Goal: Task Accomplishment & Management: Complete application form

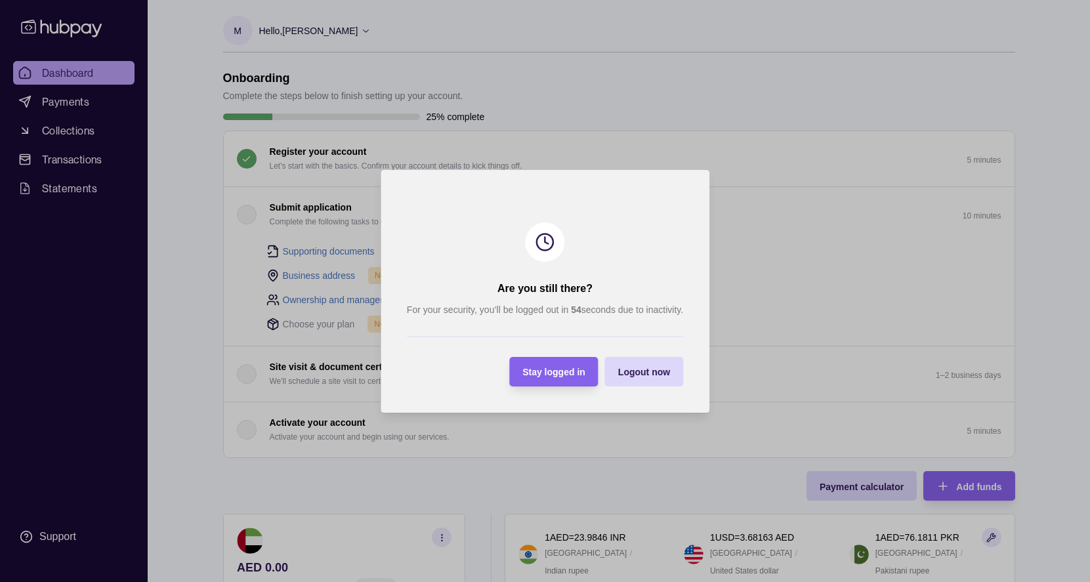
click at [558, 370] on span "Stay logged in" at bounding box center [553, 372] width 63 height 11
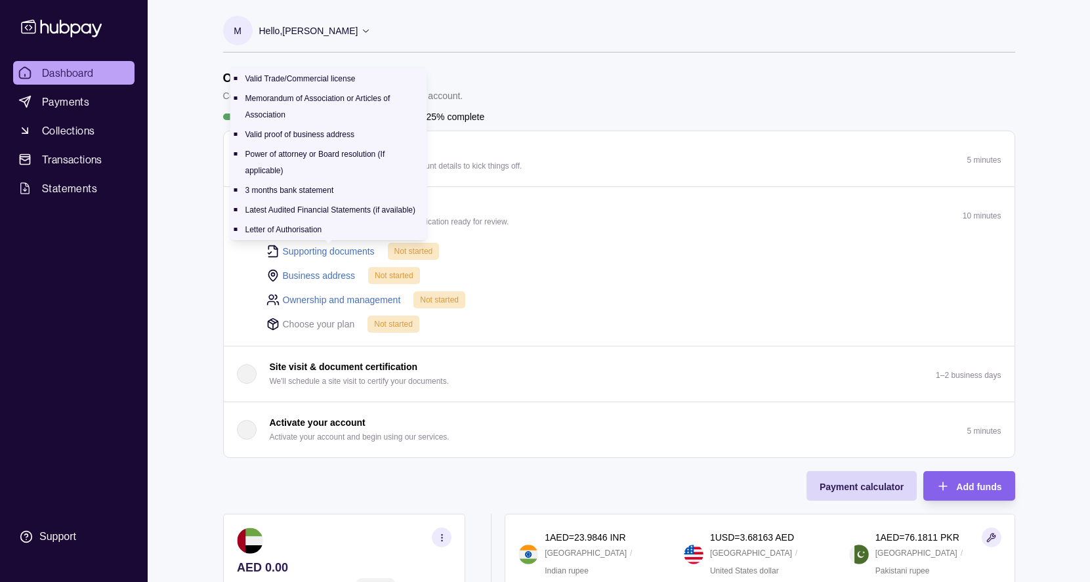
click at [324, 249] on link "Supporting documents" at bounding box center [329, 251] width 92 height 14
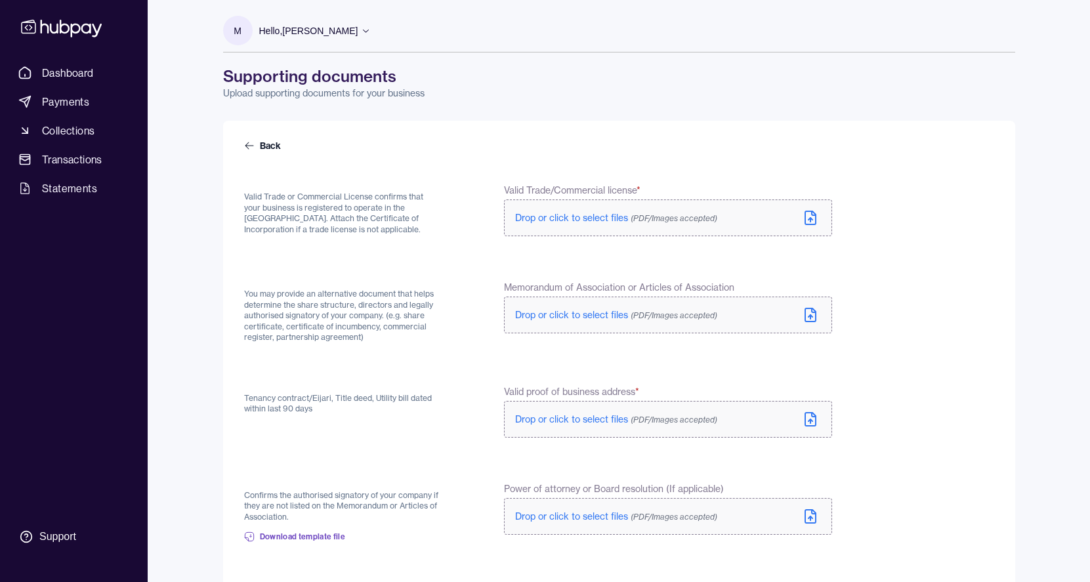
click at [638, 207] on label "Drop or click to select files (PDF/Images accepted)" at bounding box center [668, 218] width 328 height 37
click at [699, 322] on span "(PDF/Images accepted)" at bounding box center [674, 318] width 87 height 10
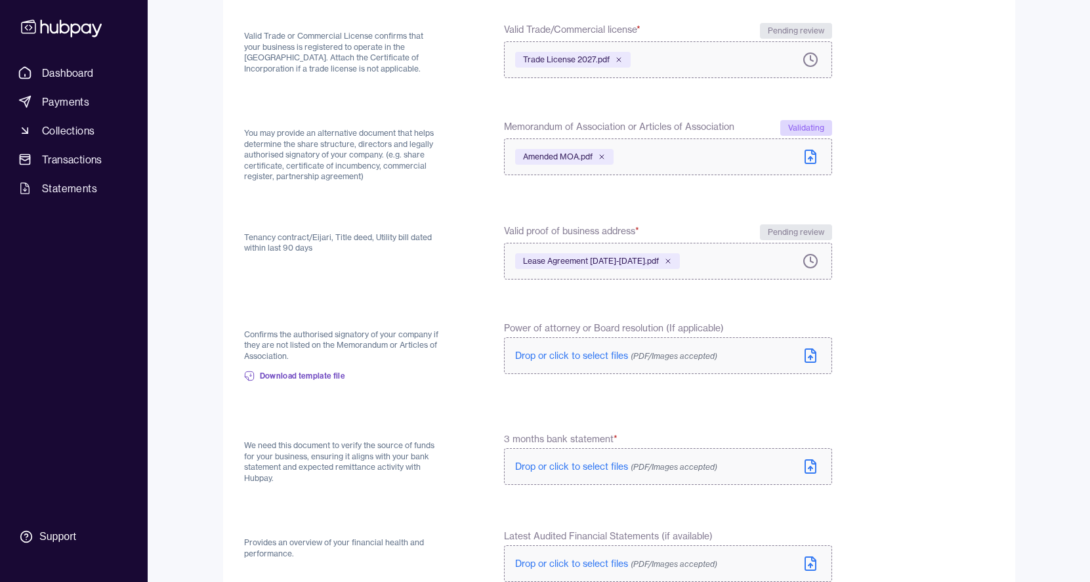
scroll to position [153, 0]
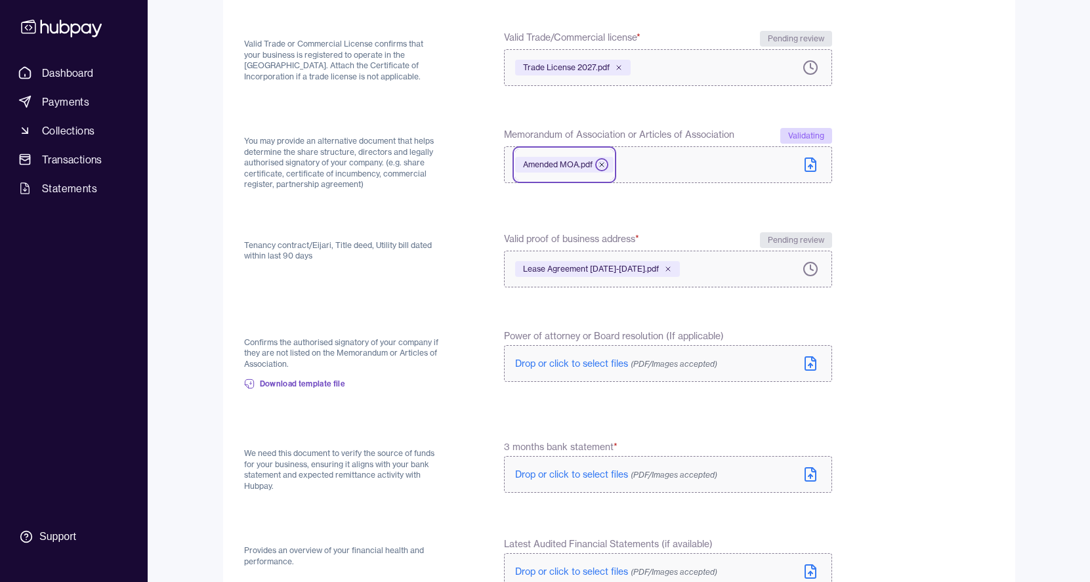
click at [605, 163] on icon at bounding box center [602, 165] width 8 height 8
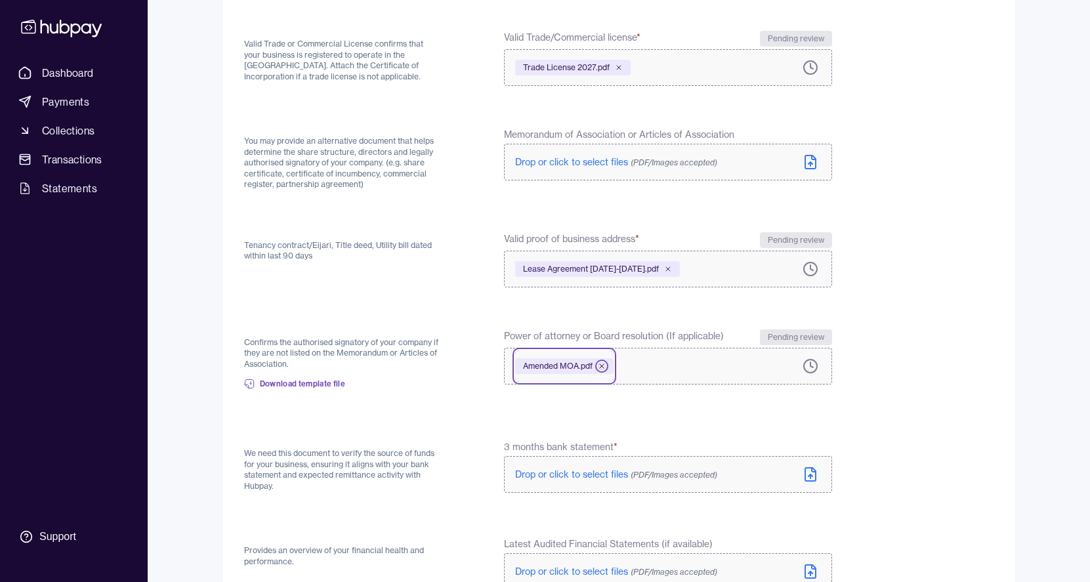
click at [604, 365] on icon at bounding box center [602, 366] width 8 height 8
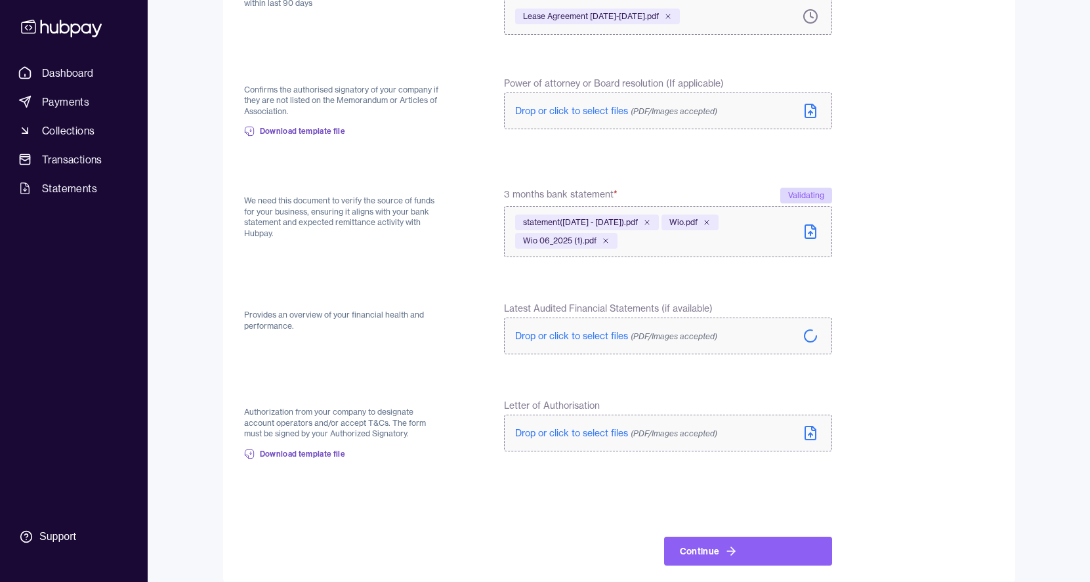
scroll to position [415, 0]
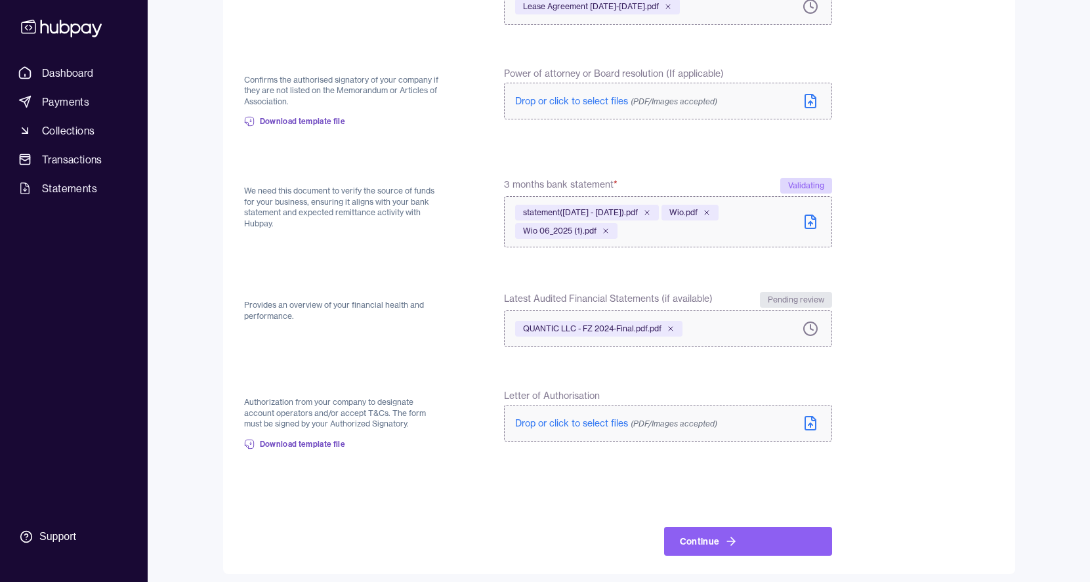
click at [518, 391] on span "Letter of Authorisation" at bounding box center [552, 395] width 96 height 13
drag, startPoint x: 506, startPoint y: 393, endPoint x: 605, endPoint y: 396, distance: 99.2
click at [606, 396] on label "Letter of Authorisation" at bounding box center [668, 395] width 328 height 13
copy span "Letter of Authorisation"
click at [776, 547] on button "Continue" at bounding box center [748, 541] width 168 height 29
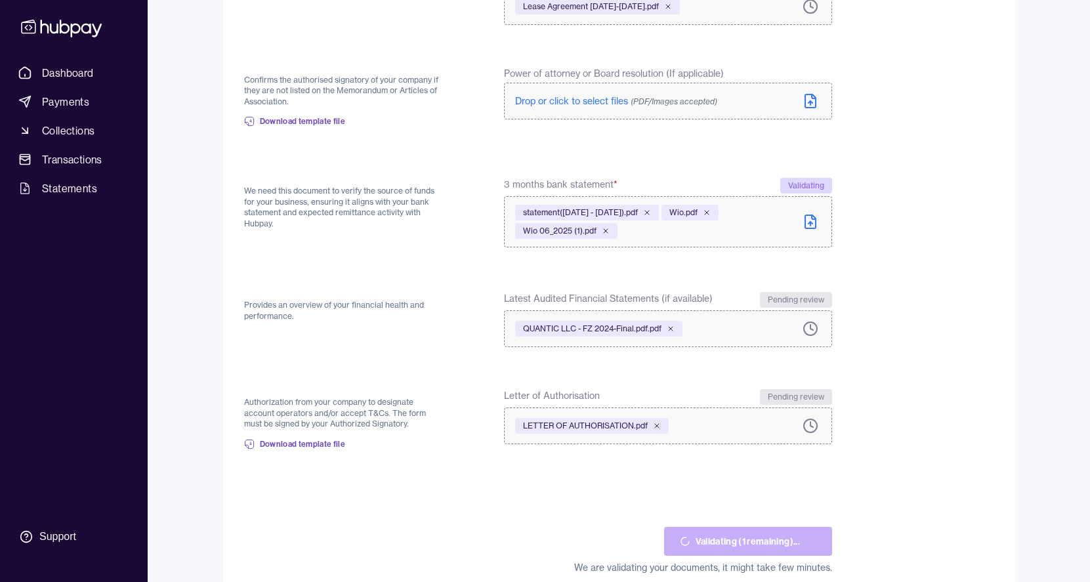
click at [811, 227] on icon at bounding box center [811, 222] width 16 height 16
click at [712, 229] on div "statement([DATE] - [DATE]).pdf Wio.pdf Wio 06_2025 (1).pdf" at bounding box center [657, 222] width 284 height 50
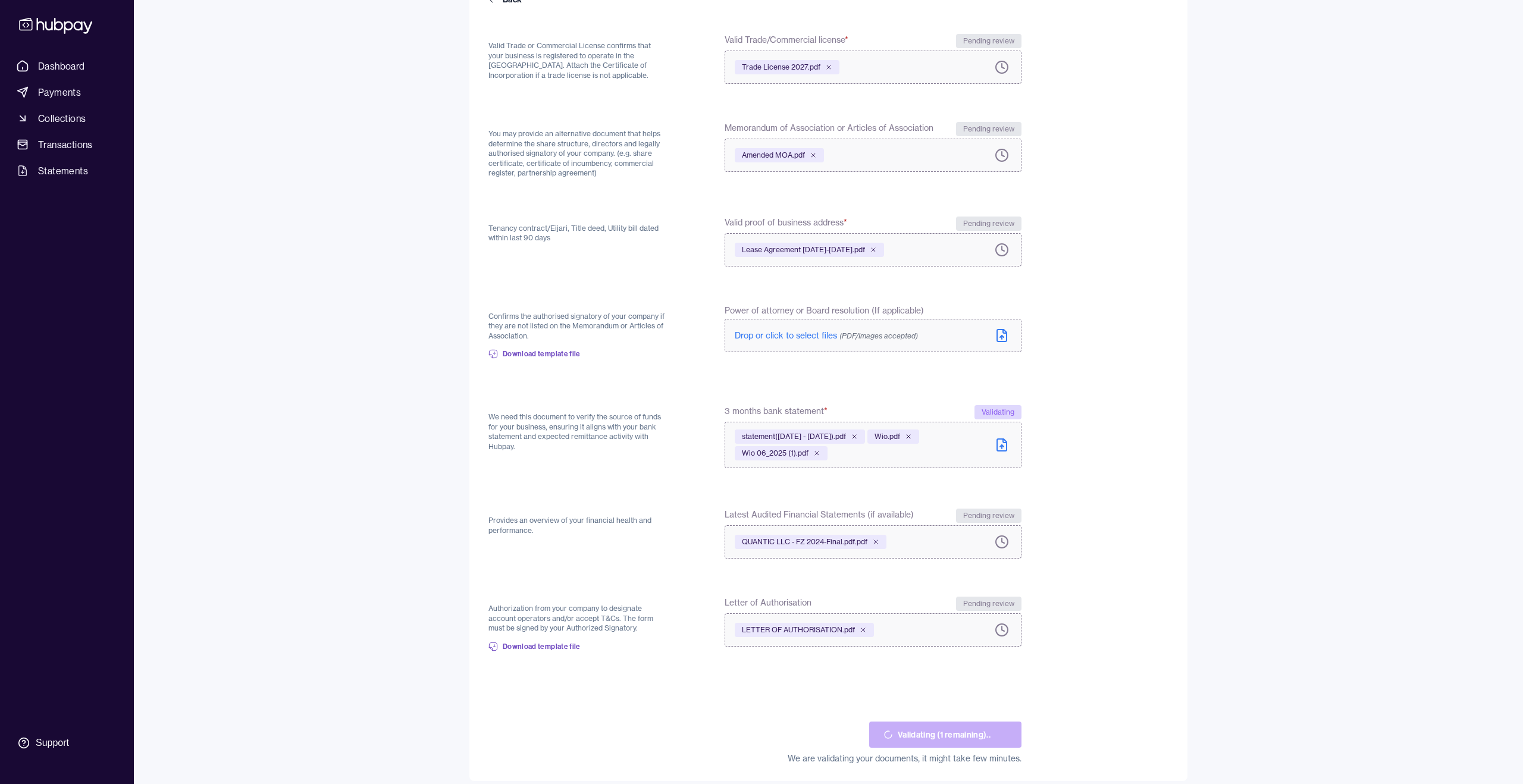
scroll to position [143, 0]
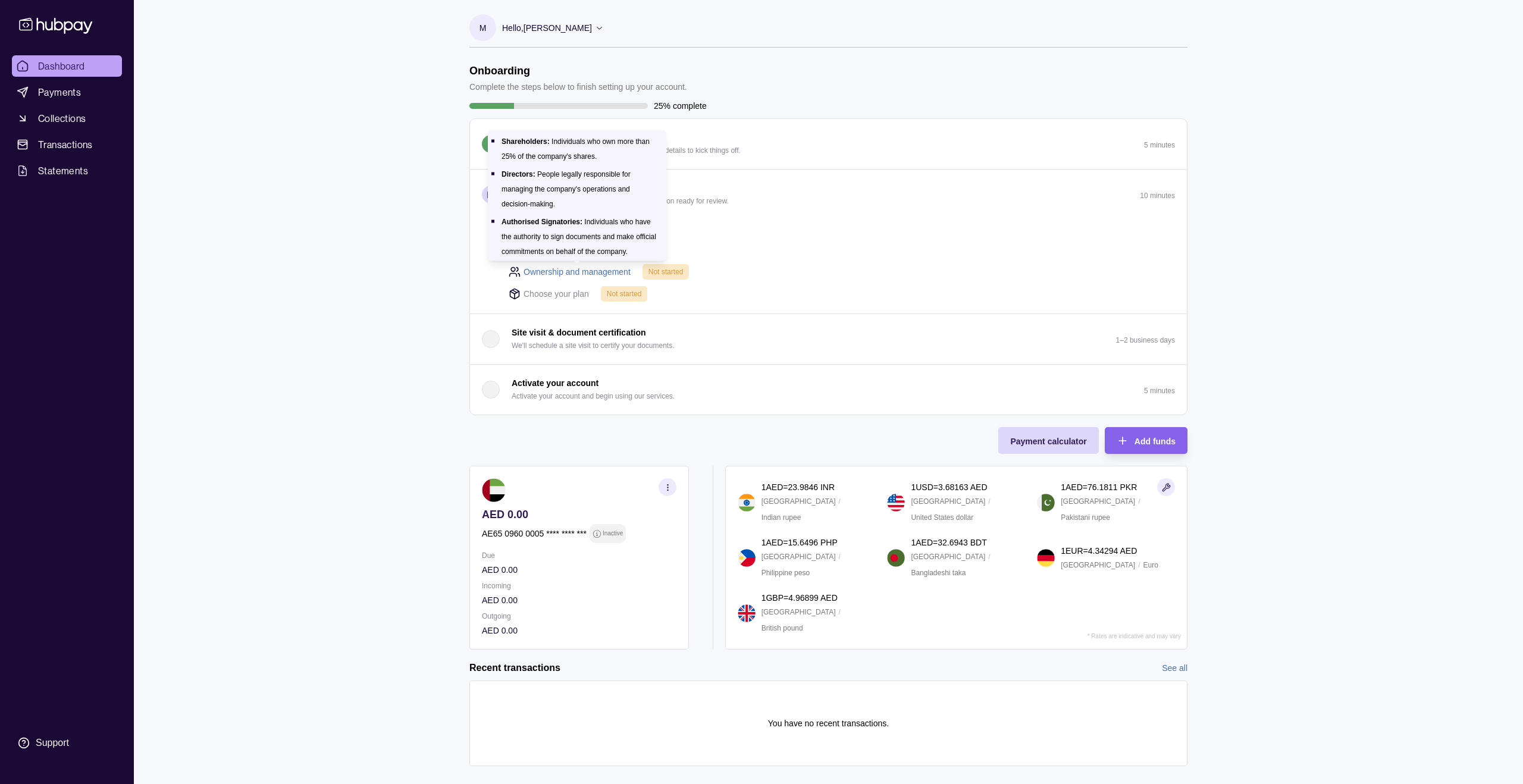
click at [607, 266] on link "Ownership and management" at bounding box center [577, 272] width 107 height 13
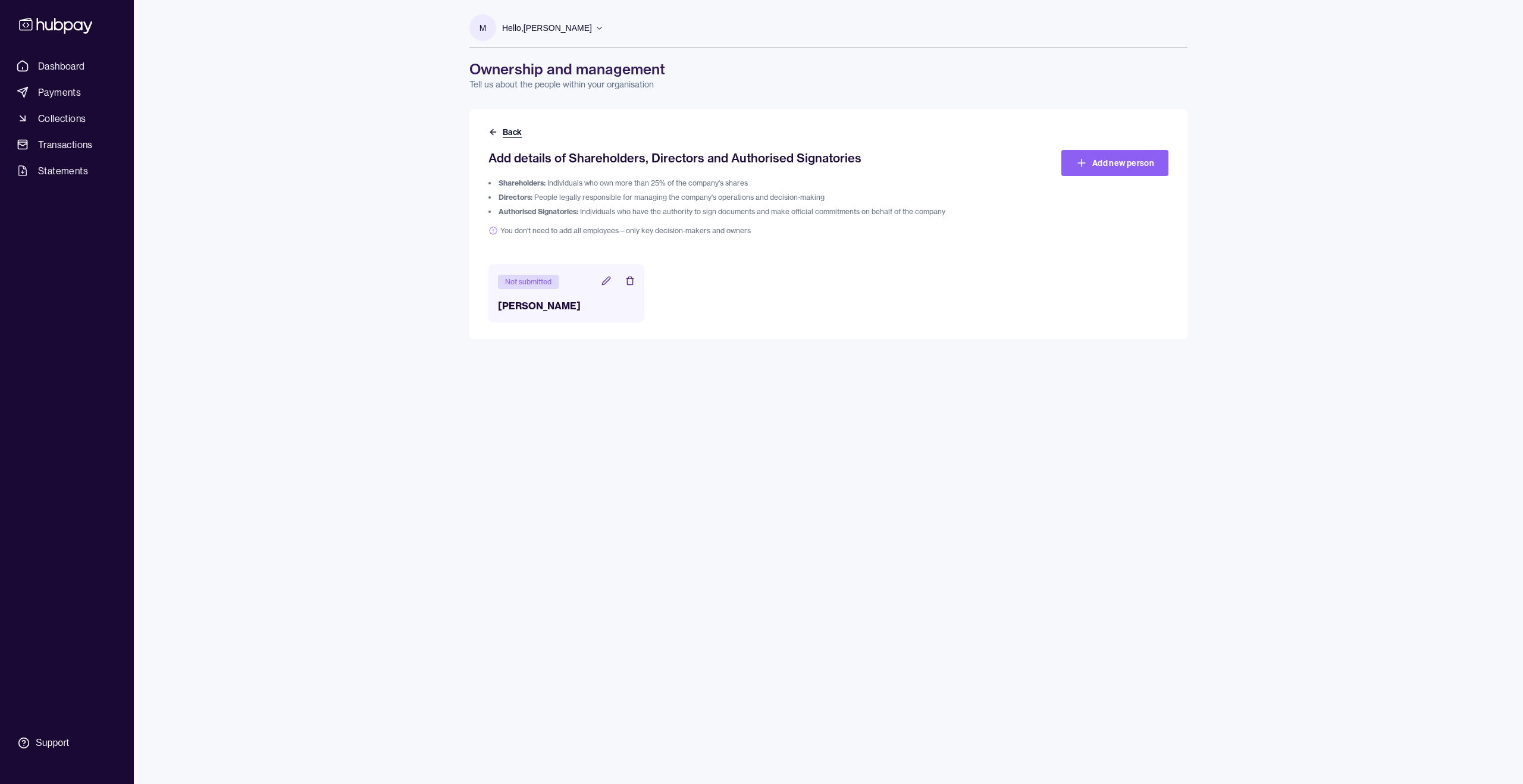
click at [504, 136] on button "Back" at bounding box center [506, 131] width 35 height 12
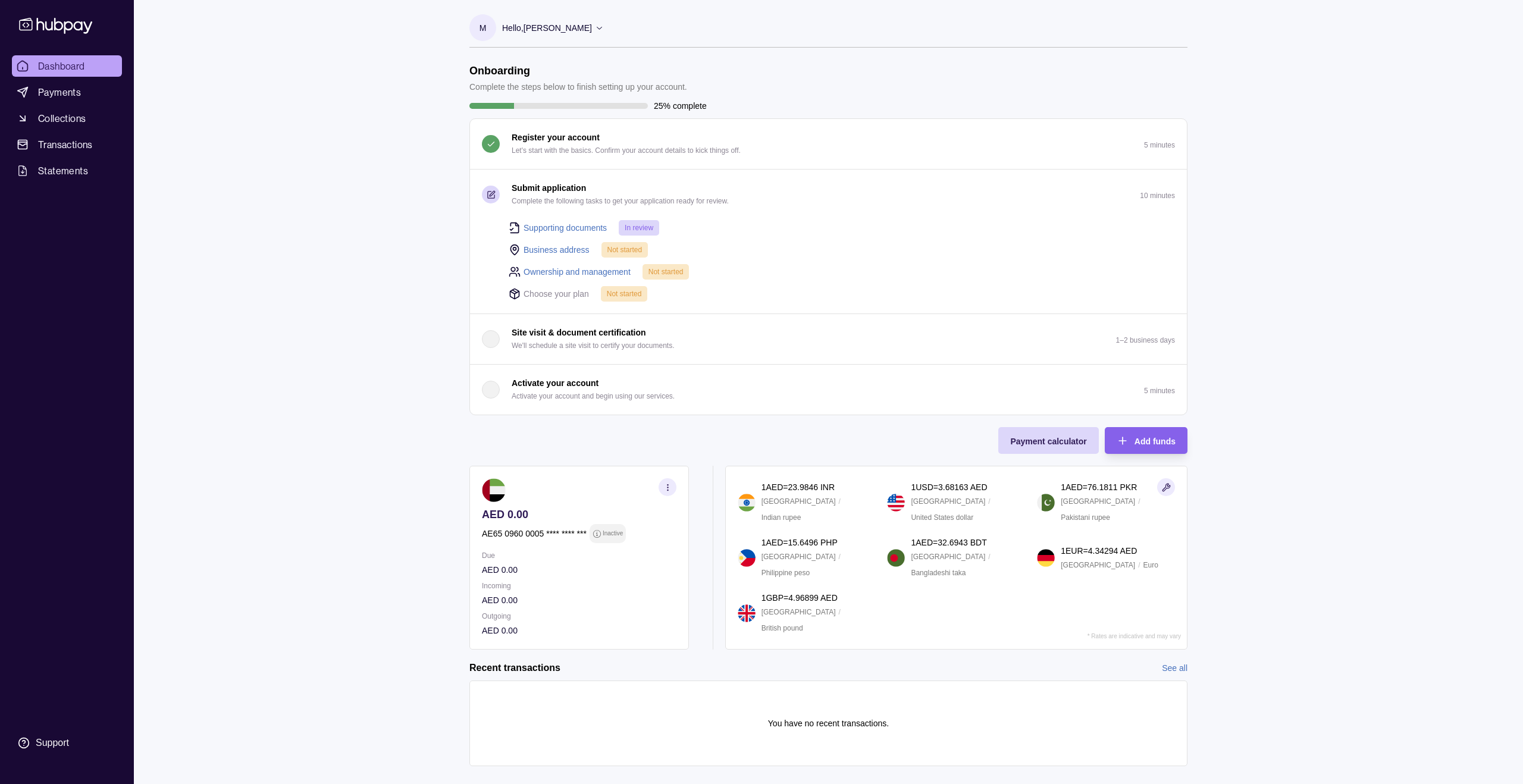
click at [551, 247] on link "Business address" at bounding box center [557, 249] width 66 height 13
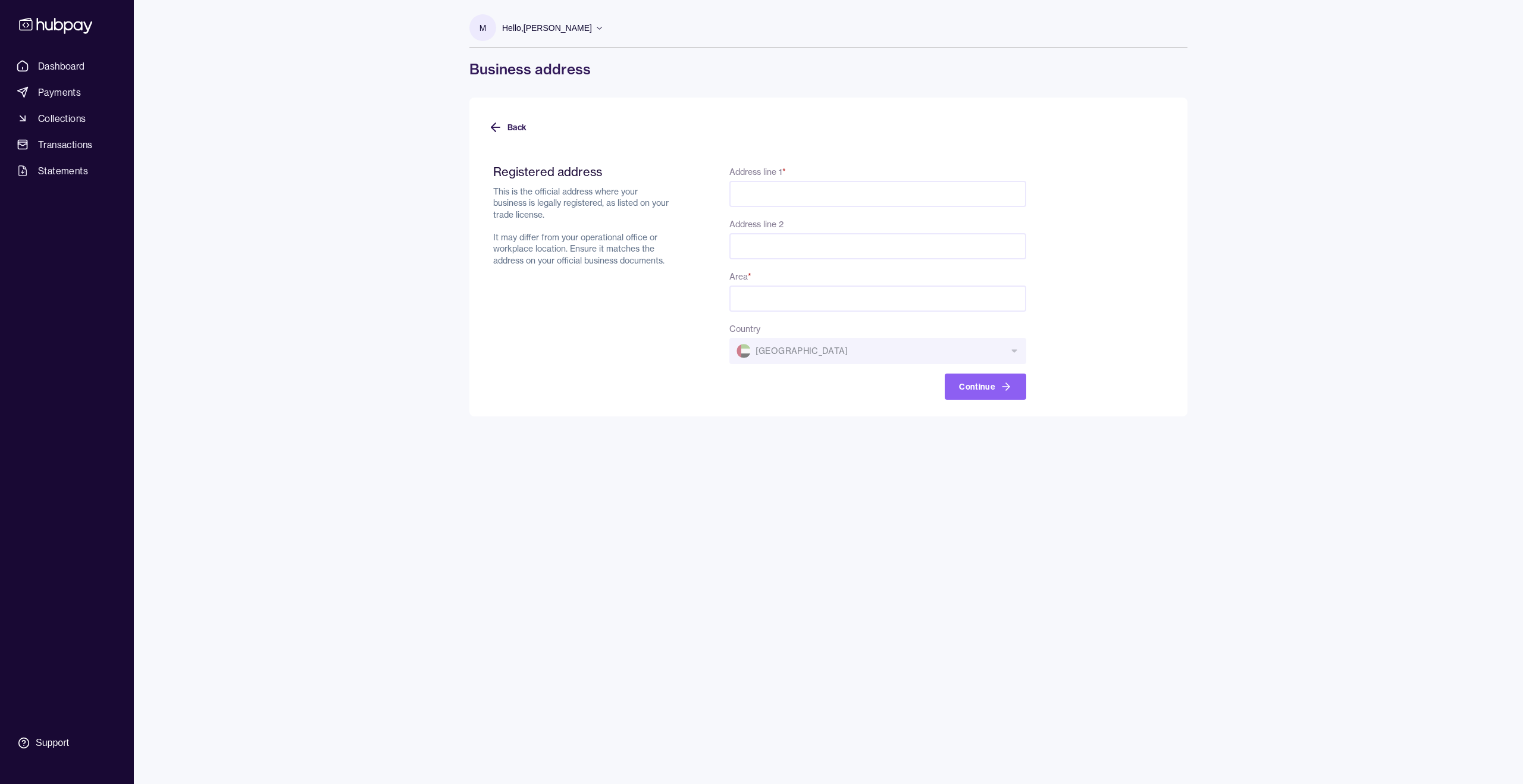
click at [803, 193] on input "Address line 1 *" at bounding box center [878, 194] width 297 height 26
type input "**********"
click at [817, 291] on input "Area *" at bounding box center [878, 298] width 297 height 26
type input "*****"
click at [832, 402] on div "**********" at bounding box center [829, 257] width 718 height 319
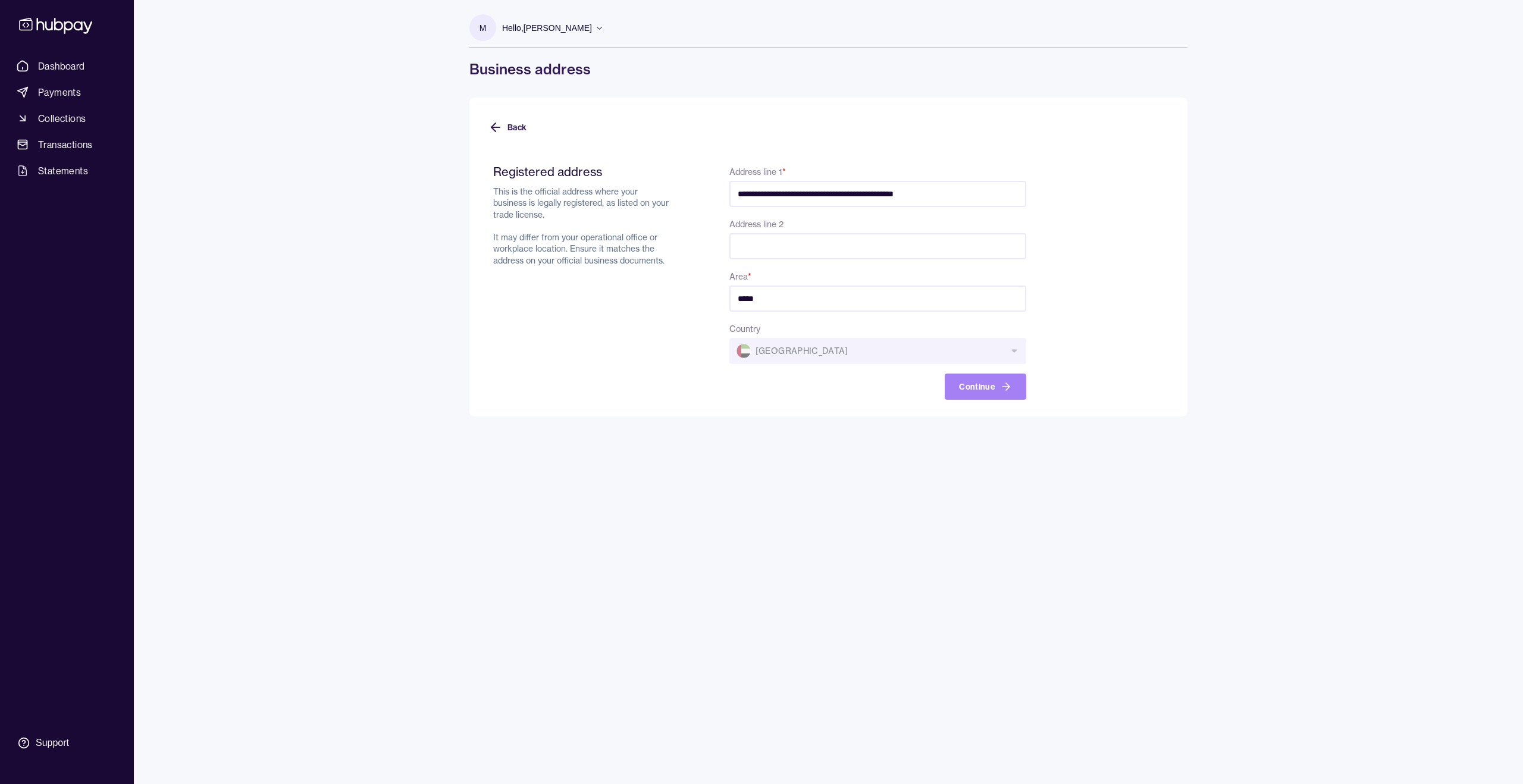
click at [988, 383] on button "Continue" at bounding box center [985, 386] width 82 height 26
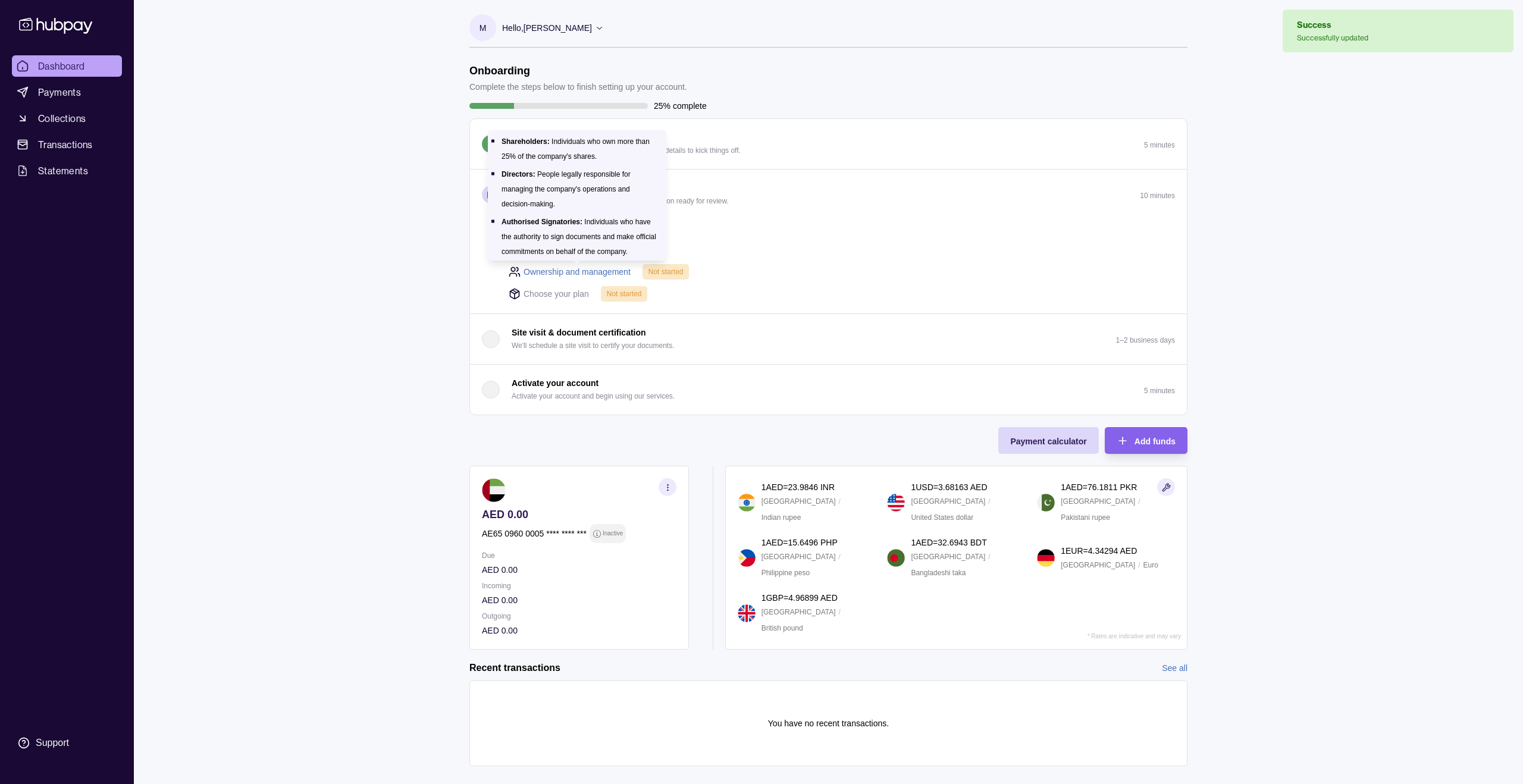
click at [574, 274] on link "Ownership and management" at bounding box center [577, 272] width 107 height 13
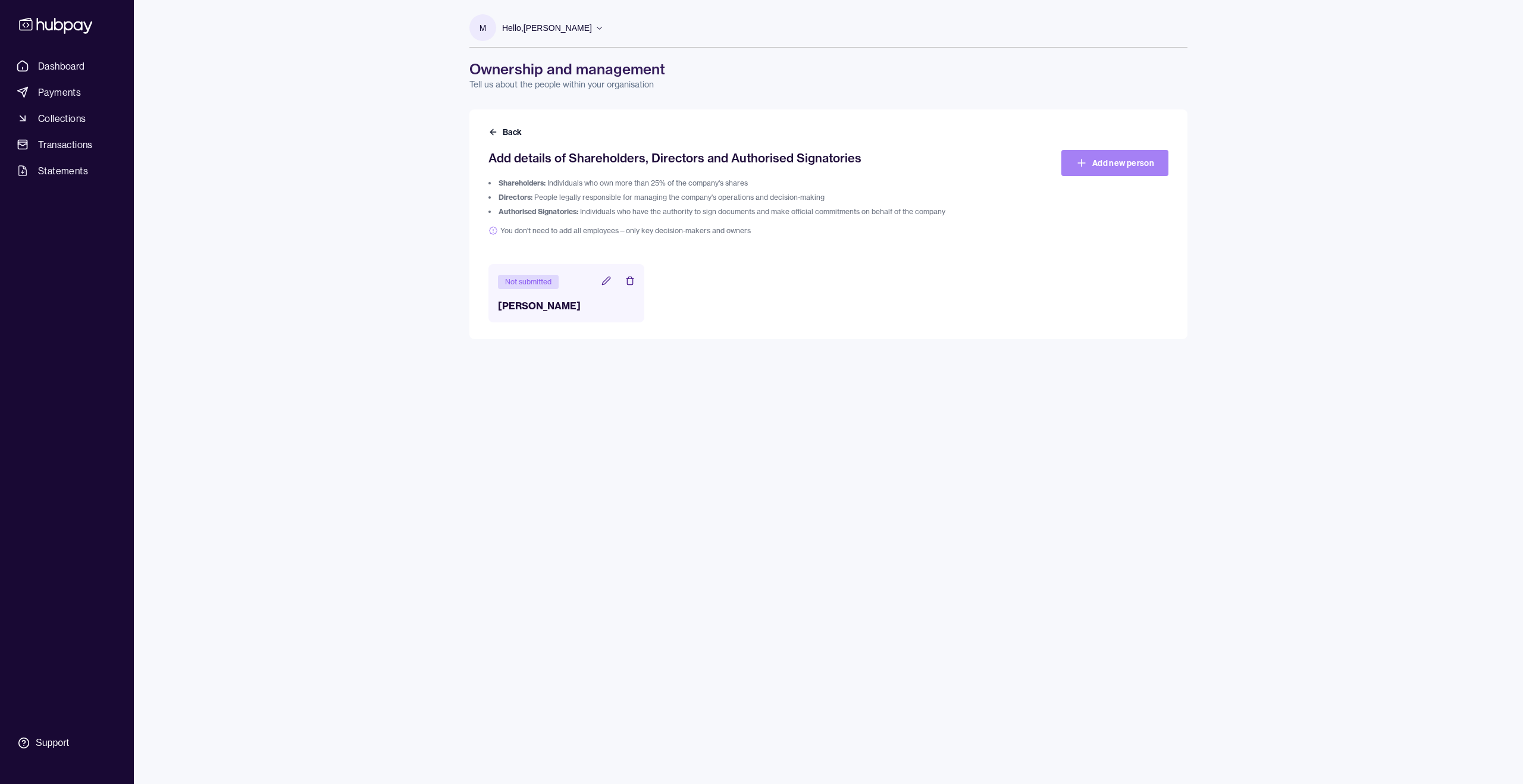
click at [988, 167] on link "Add new person" at bounding box center [1115, 162] width 107 height 26
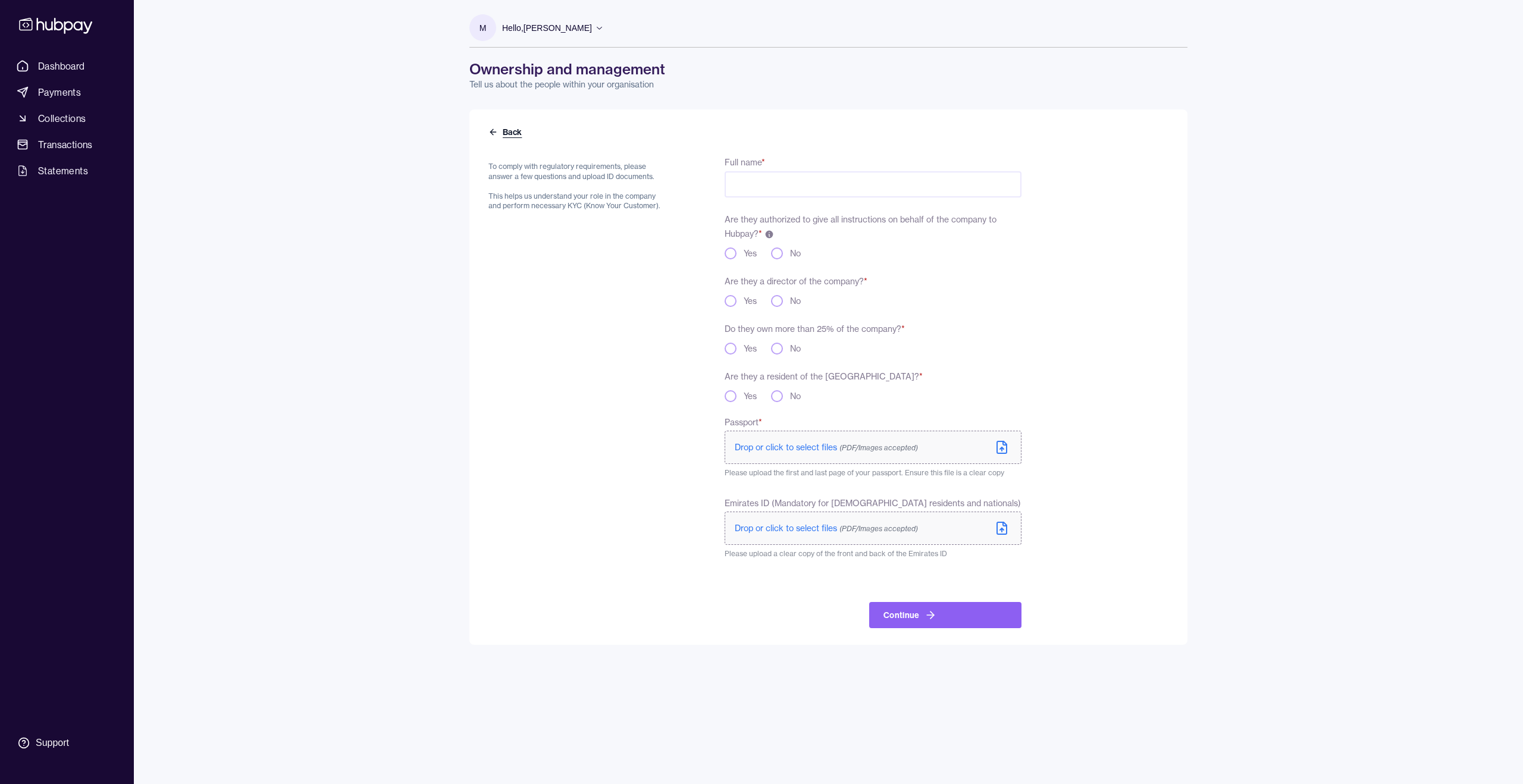
click at [508, 138] on button "Back" at bounding box center [506, 131] width 35 height 12
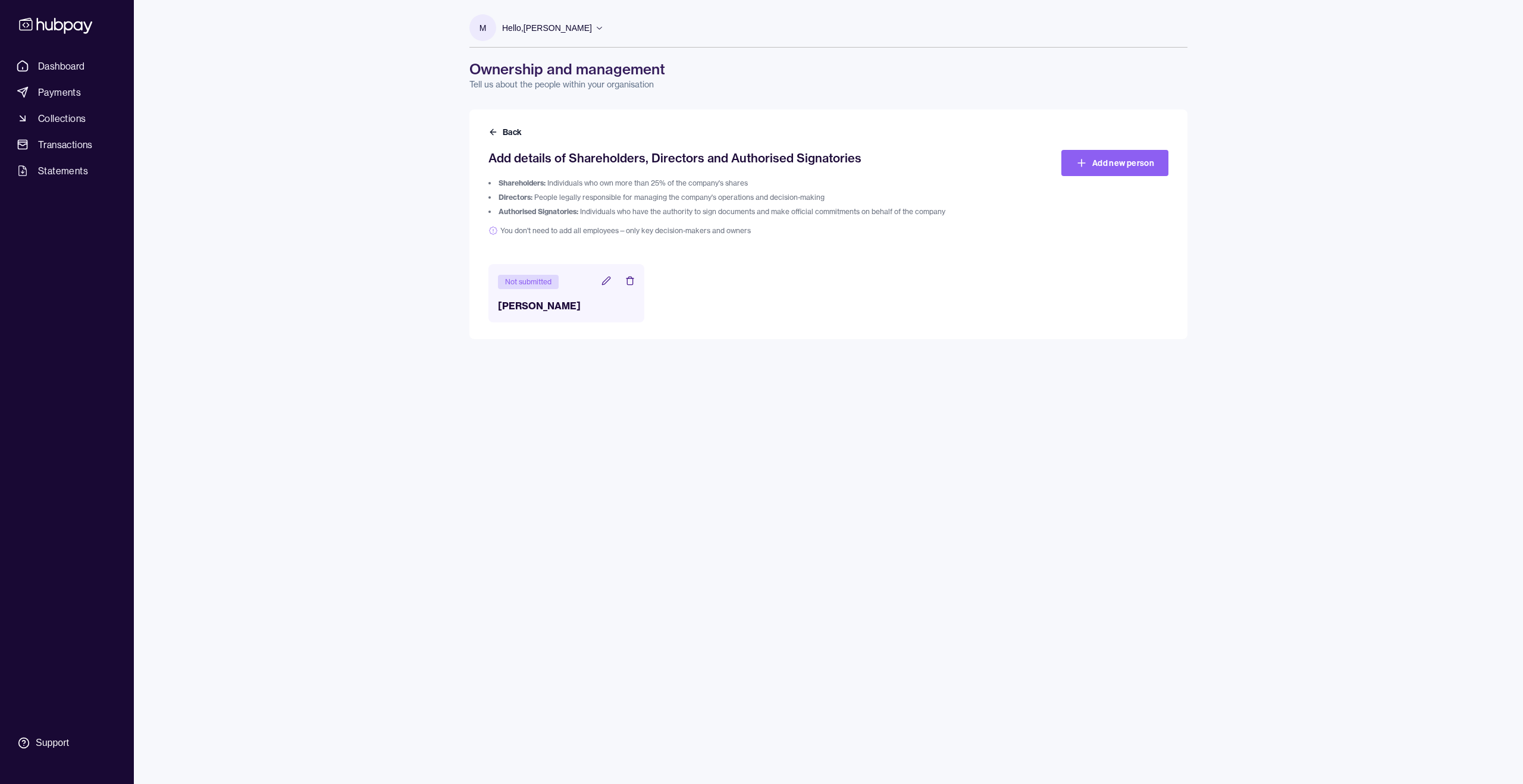
click at [555, 305] on h3 "[PERSON_NAME]" at bounding box center [566, 305] width 137 height 15
click at [602, 283] on icon at bounding box center [606, 281] width 10 height 10
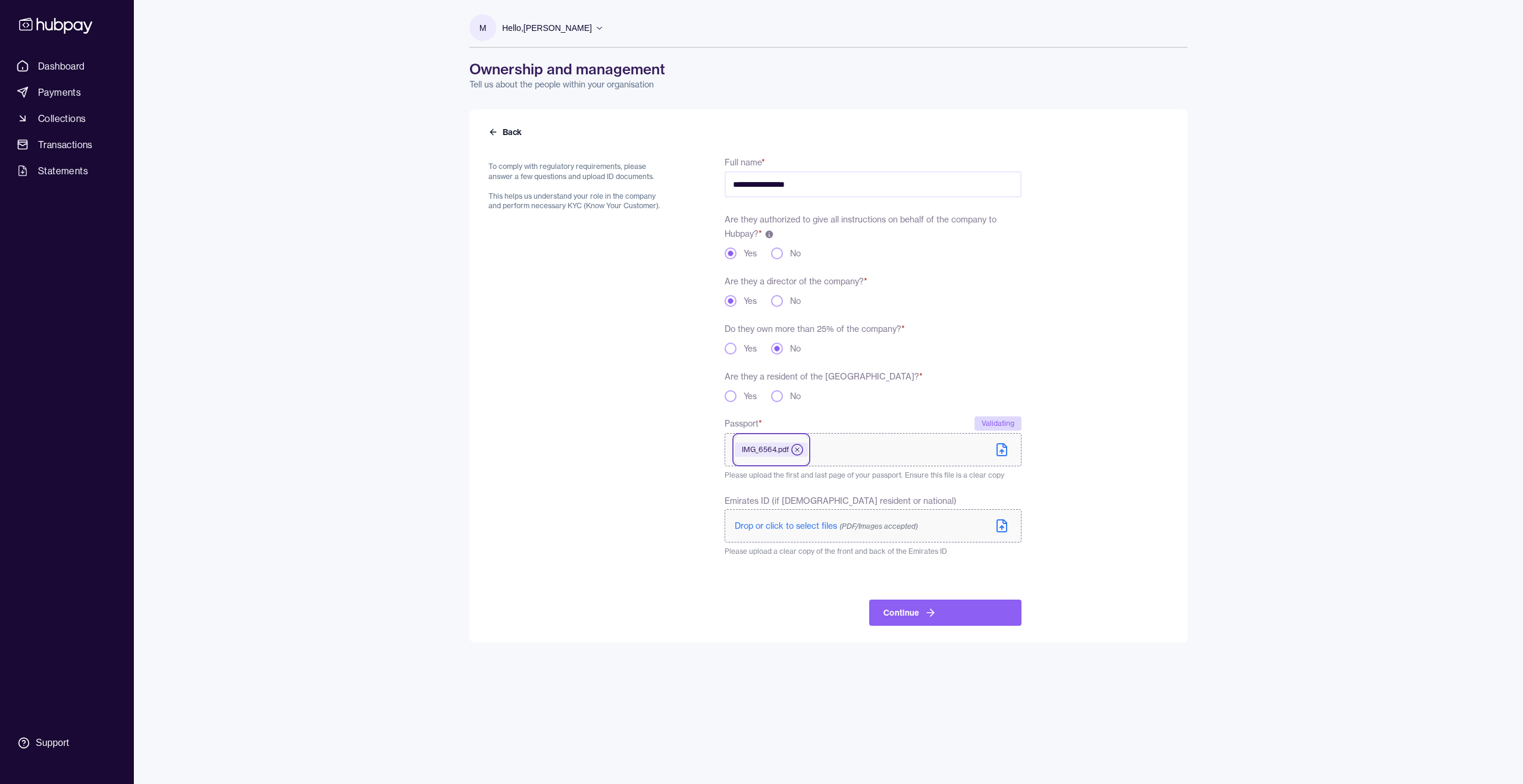
click at [794, 448] on icon at bounding box center [798, 450] width 7 height 7
click at [730, 396] on button "Yes" at bounding box center [730, 396] width 12 height 12
click at [985, 528] on button "Continue" at bounding box center [946, 615] width 152 height 26
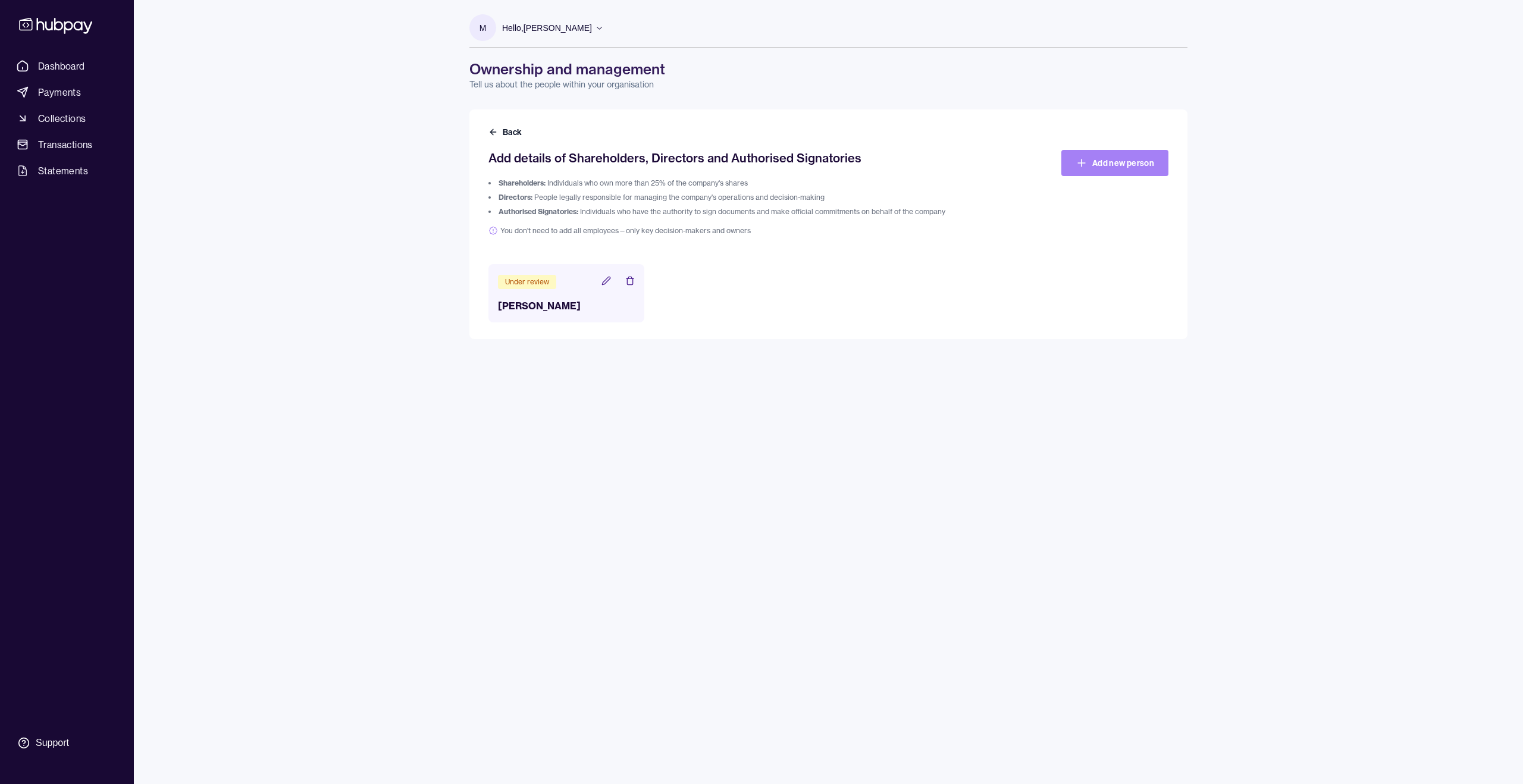
click at [988, 170] on link "Add new person" at bounding box center [1115, 162] width 107 height 26
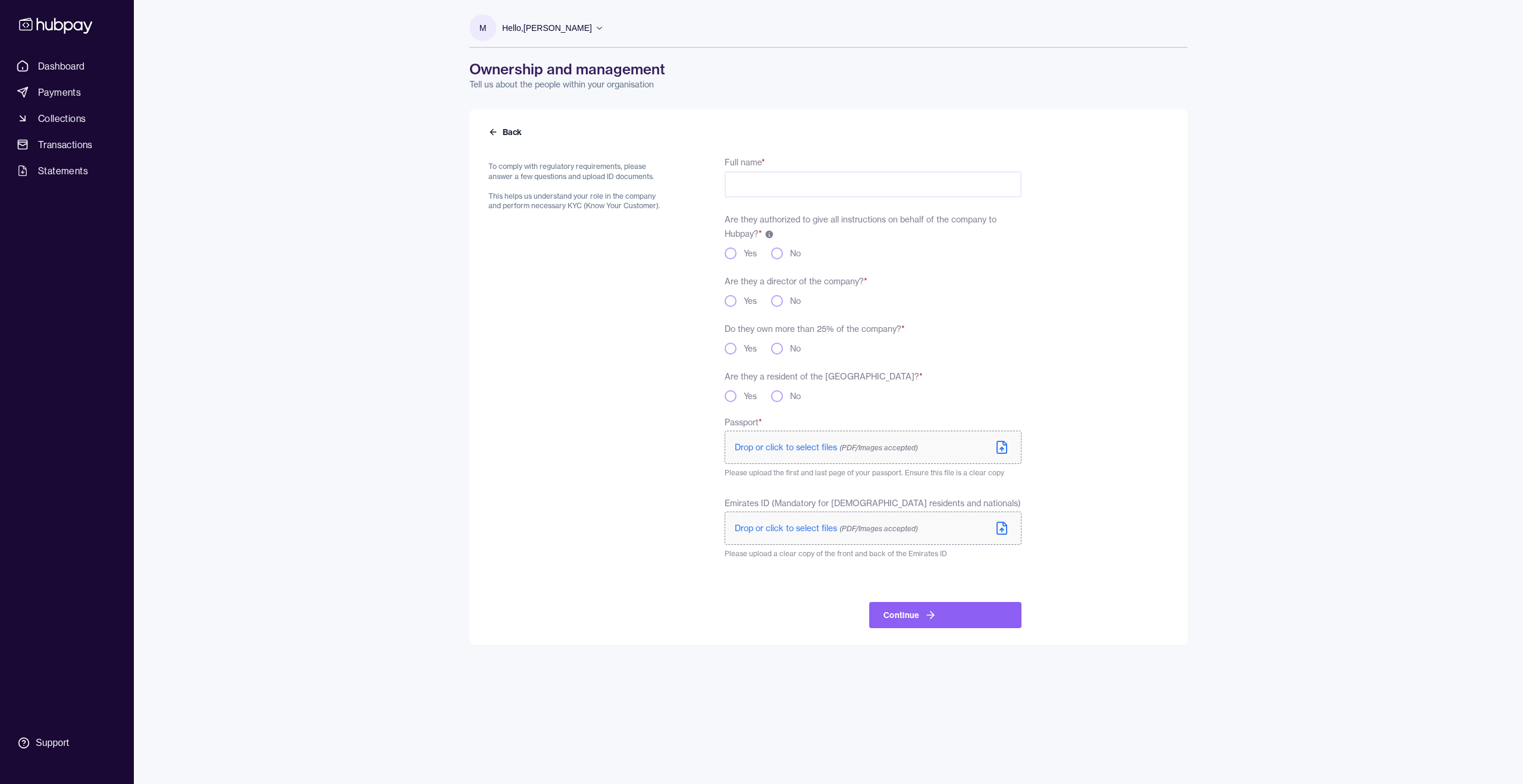
click at [807, 184] on input "Full name *" at bounding box center [873, 184] width 297 height 26
type input "**********"
click at [853, 254] on div "Yes No" at bounding box center [873, 253] width 297 height 12
click at [777, 253] on button "No" at bounding box center [777, 253] width 12 height 12
click at [778, 301] on button "No" at bounding box center [777, 301] width 12 height 12
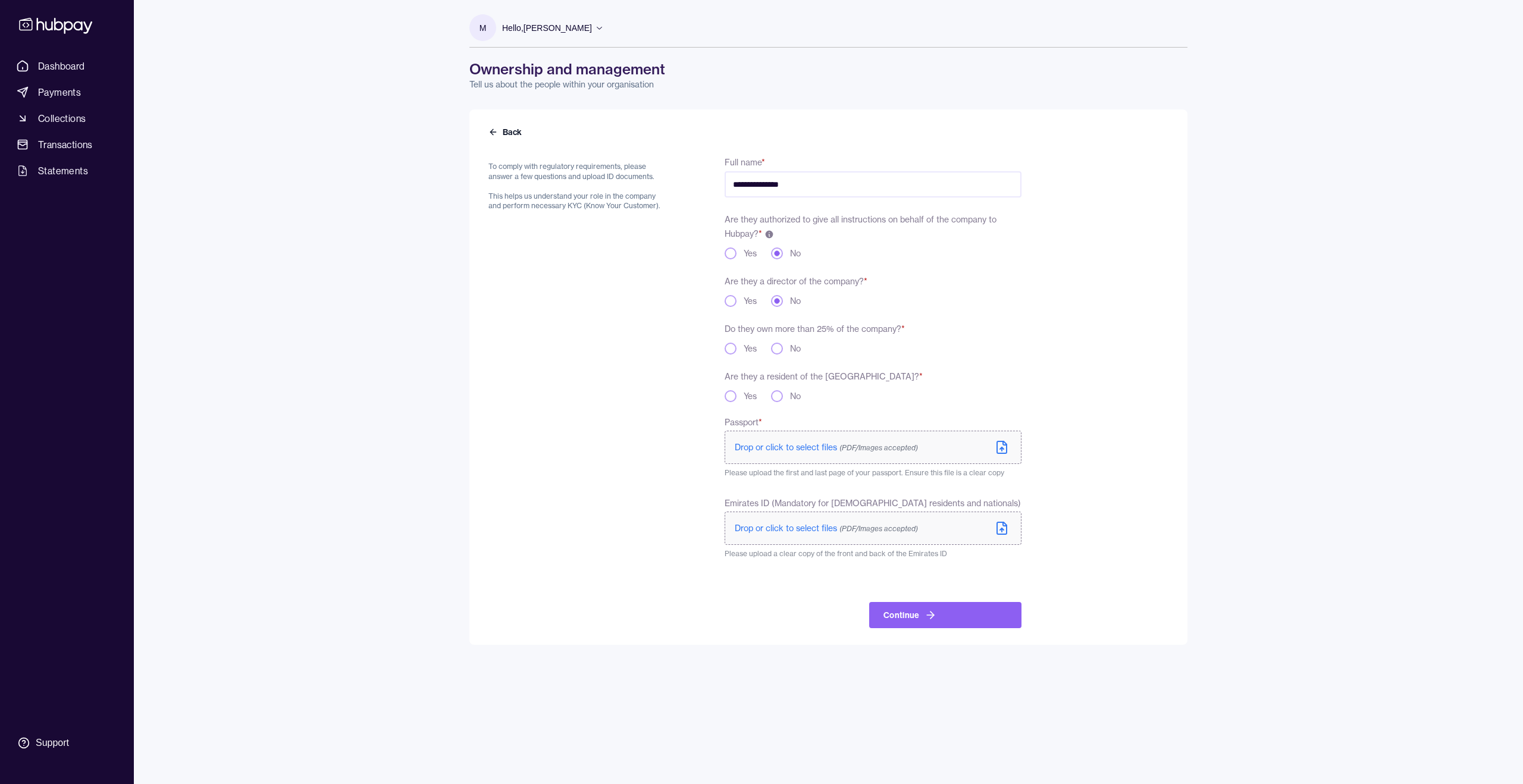
click at [733, 256] on button "Yes" at bounding box center [730, 253] width 12 height 12
click at [781, 347] on button "No" at bounding box center [777, 348] width 12 height 12
click at [737, 394] on div "Yes" at bounding box center [740, 396] width 32 height 12
click at [732, 394] on button "Yes" at bounding box center [730, 396] width 12 height 12
click at [514, 129] on button "Back" at bounding box center [506, 131] width 35 height 12
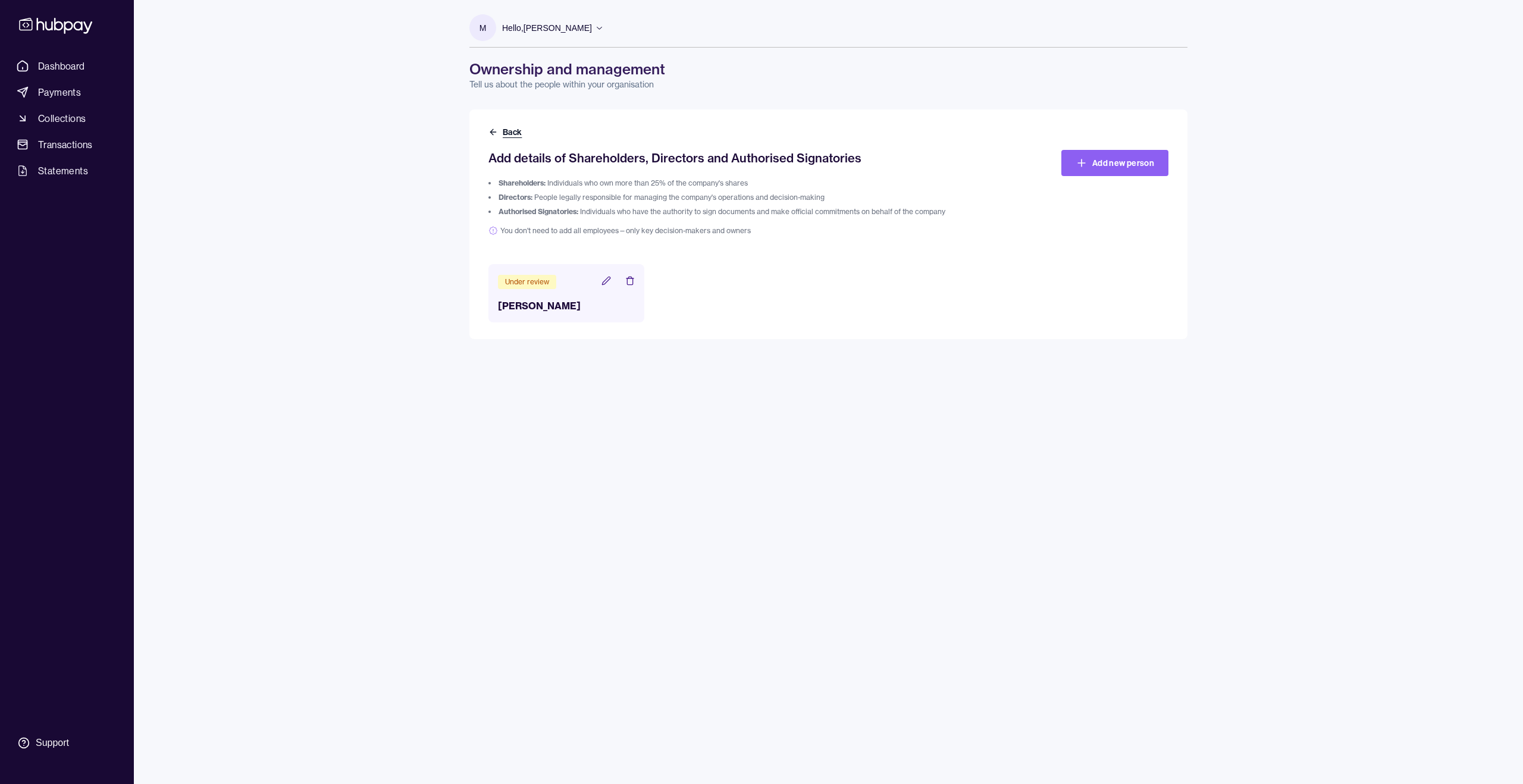
click at [500, 131] on button "Back" at bounding box center [506, 131] width 35 height 12
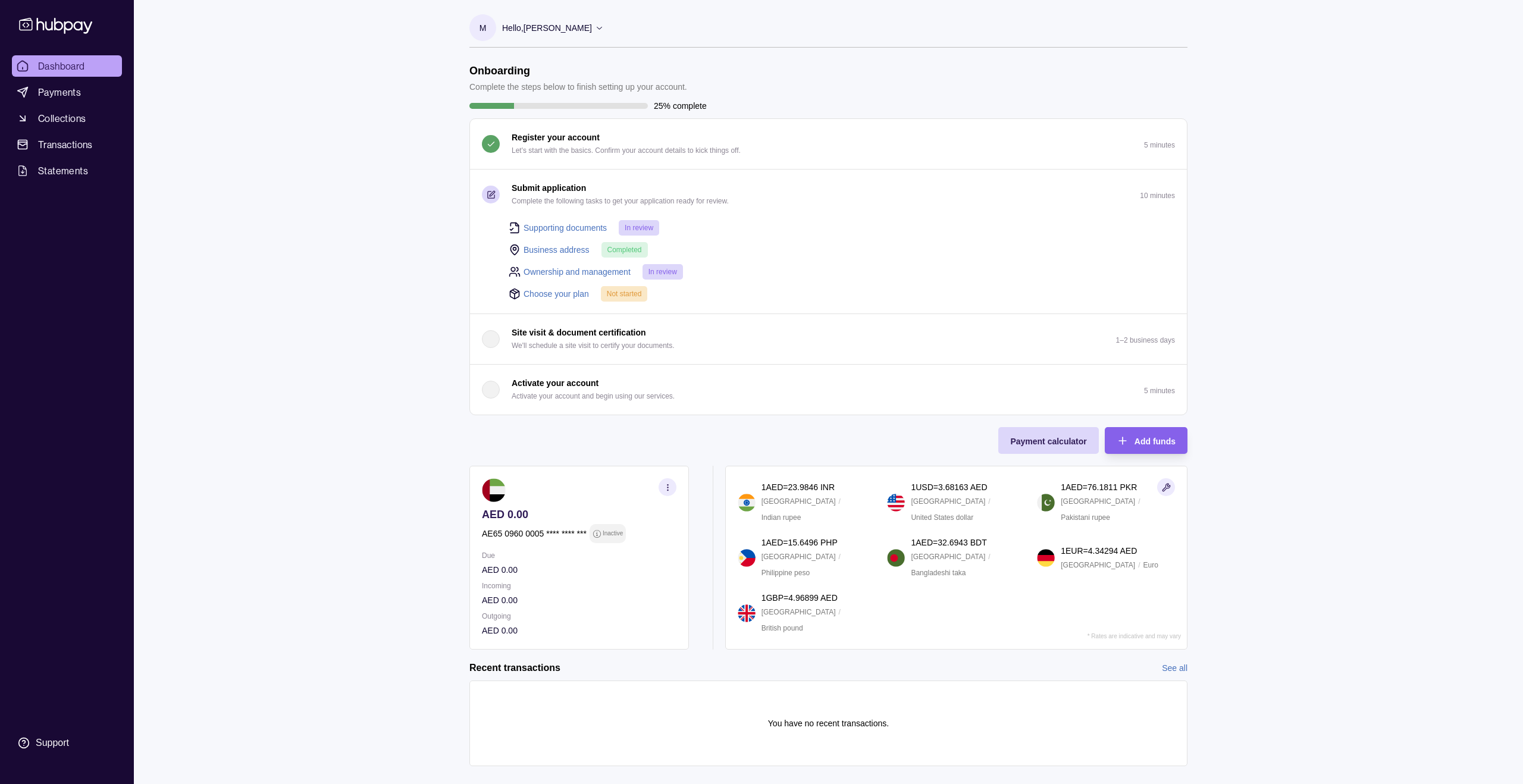
click at [568, 382] on p "Activate your account" at bounding box center [555, 382] width 87 height 13
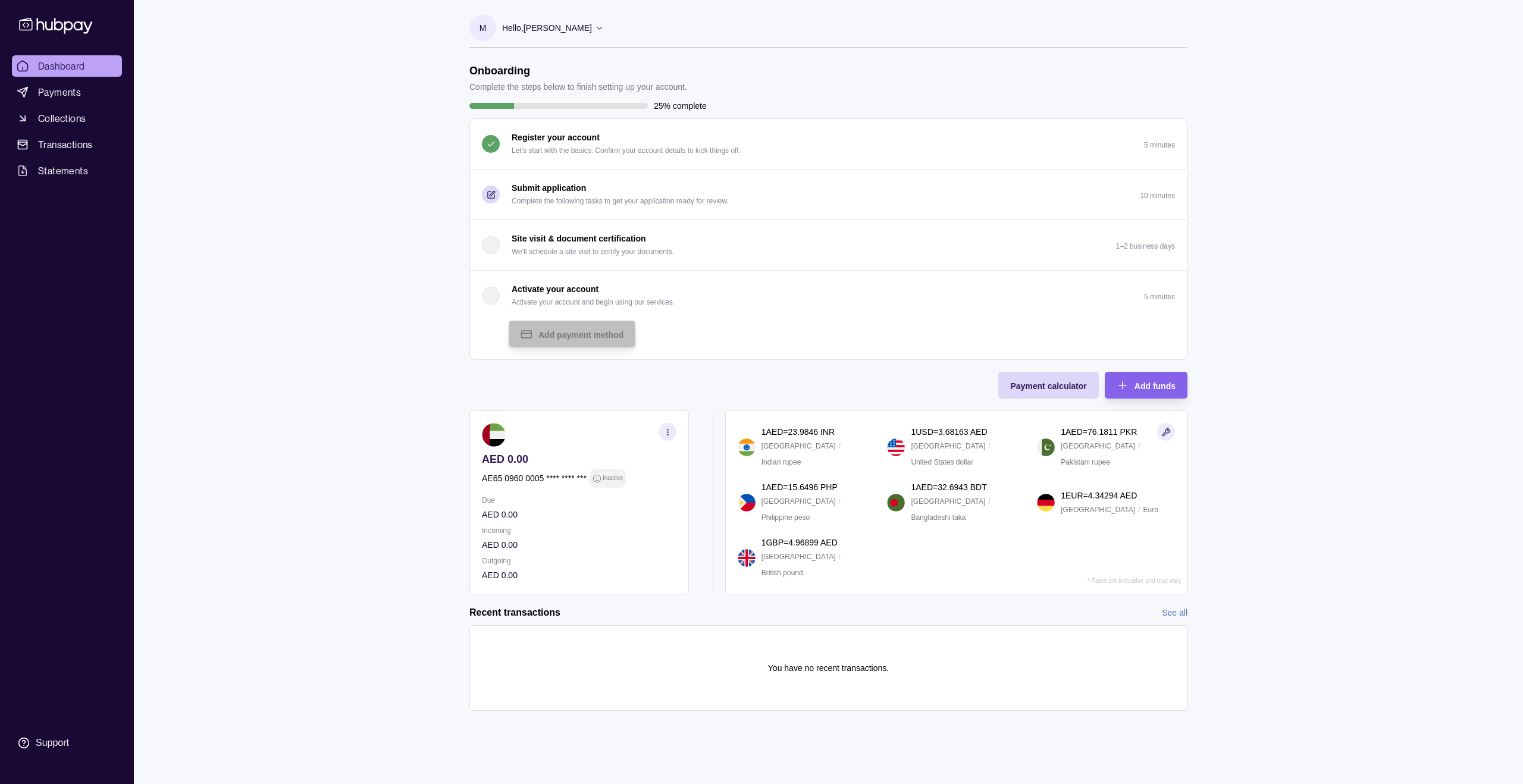
click at [500, 294] on div "Activate your account Activate your account and begin using our services." at bounding box center [578, 295] width 193 height 26
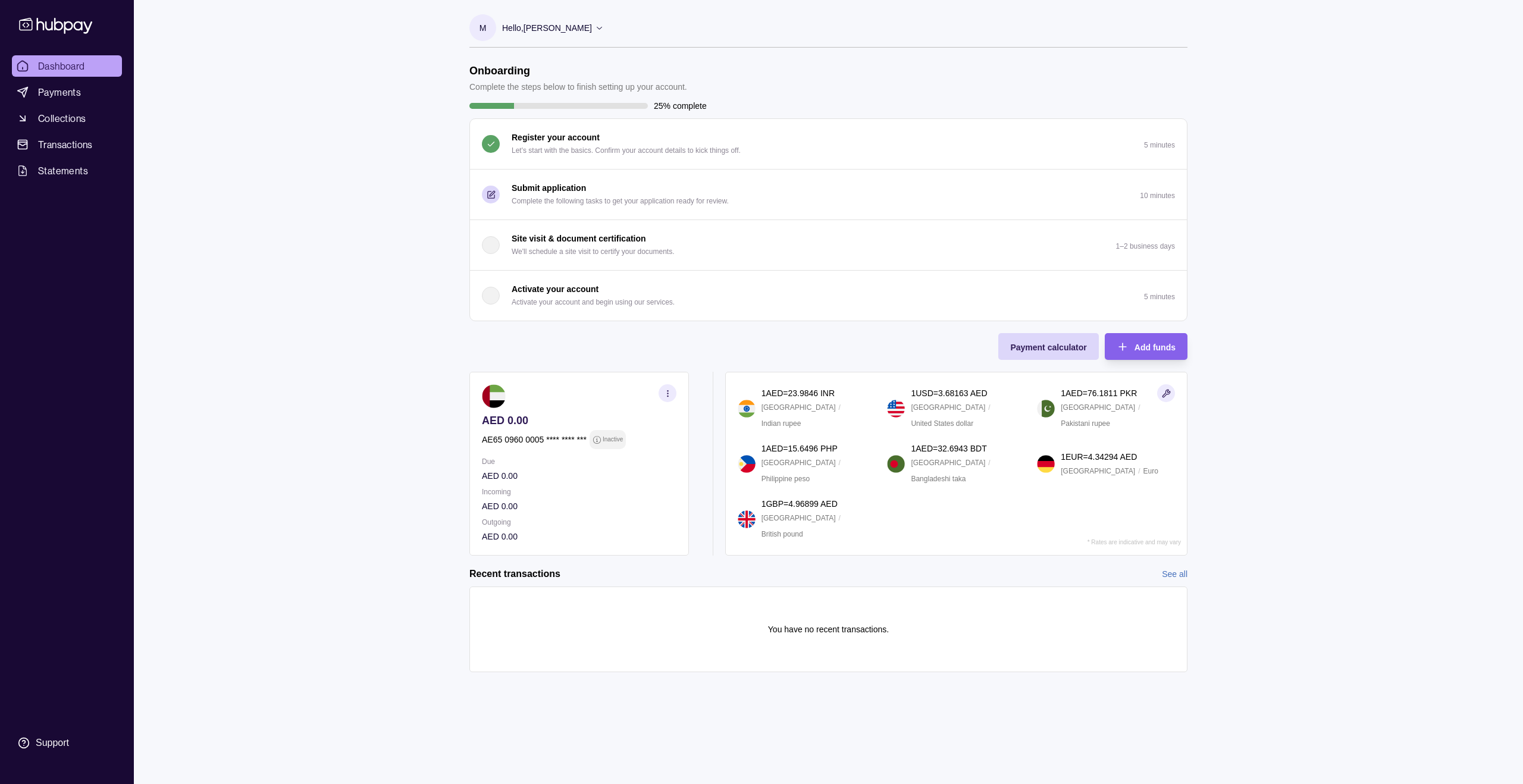
click at [556, 293] on p "Activate your account" at bounding box center [555, 289] width 87 height 13
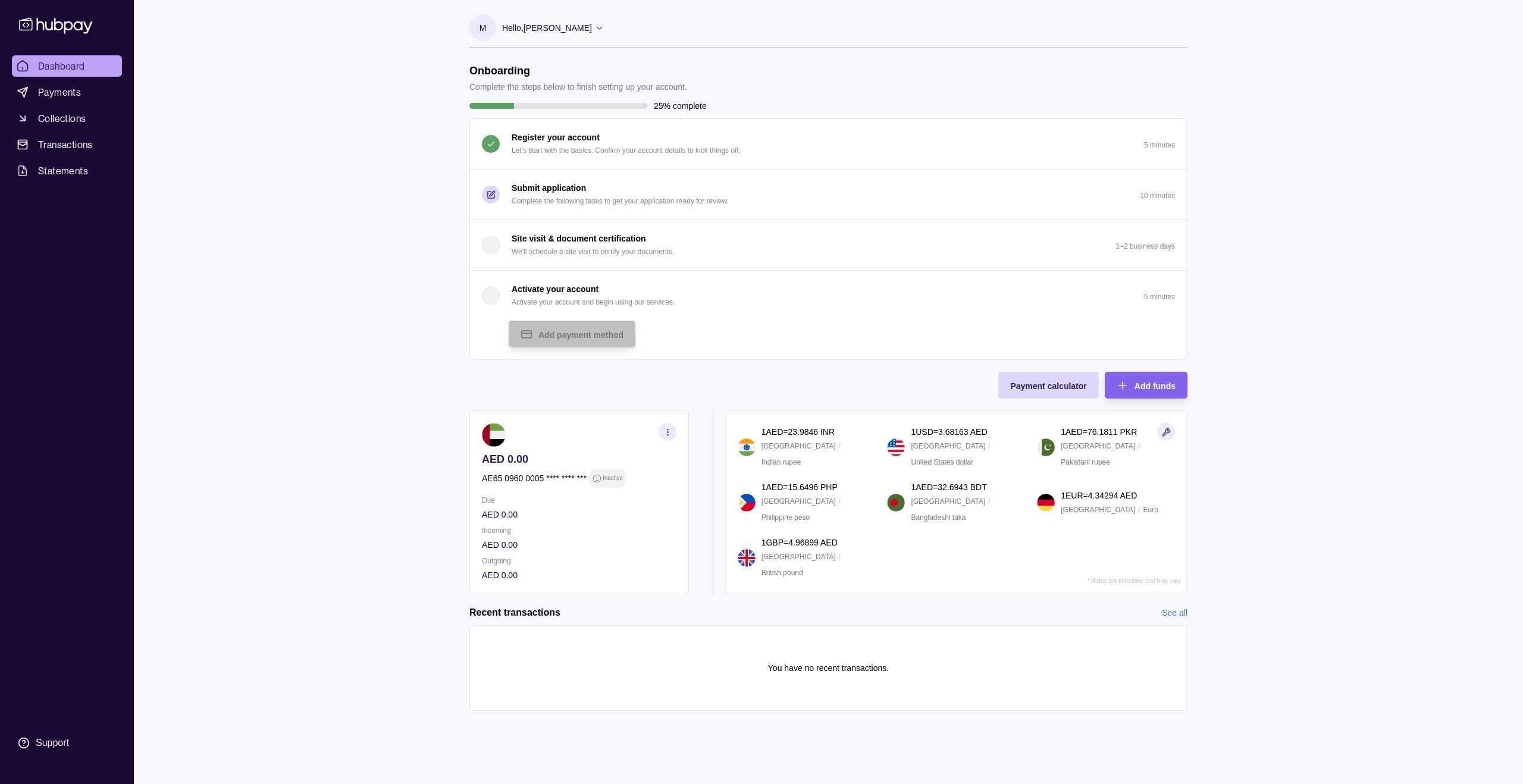
click at [695, 307] on button "Activate your account Activate your account and begin using our services. 5 min…" at bounding box center [829, 295] width 717 height 50
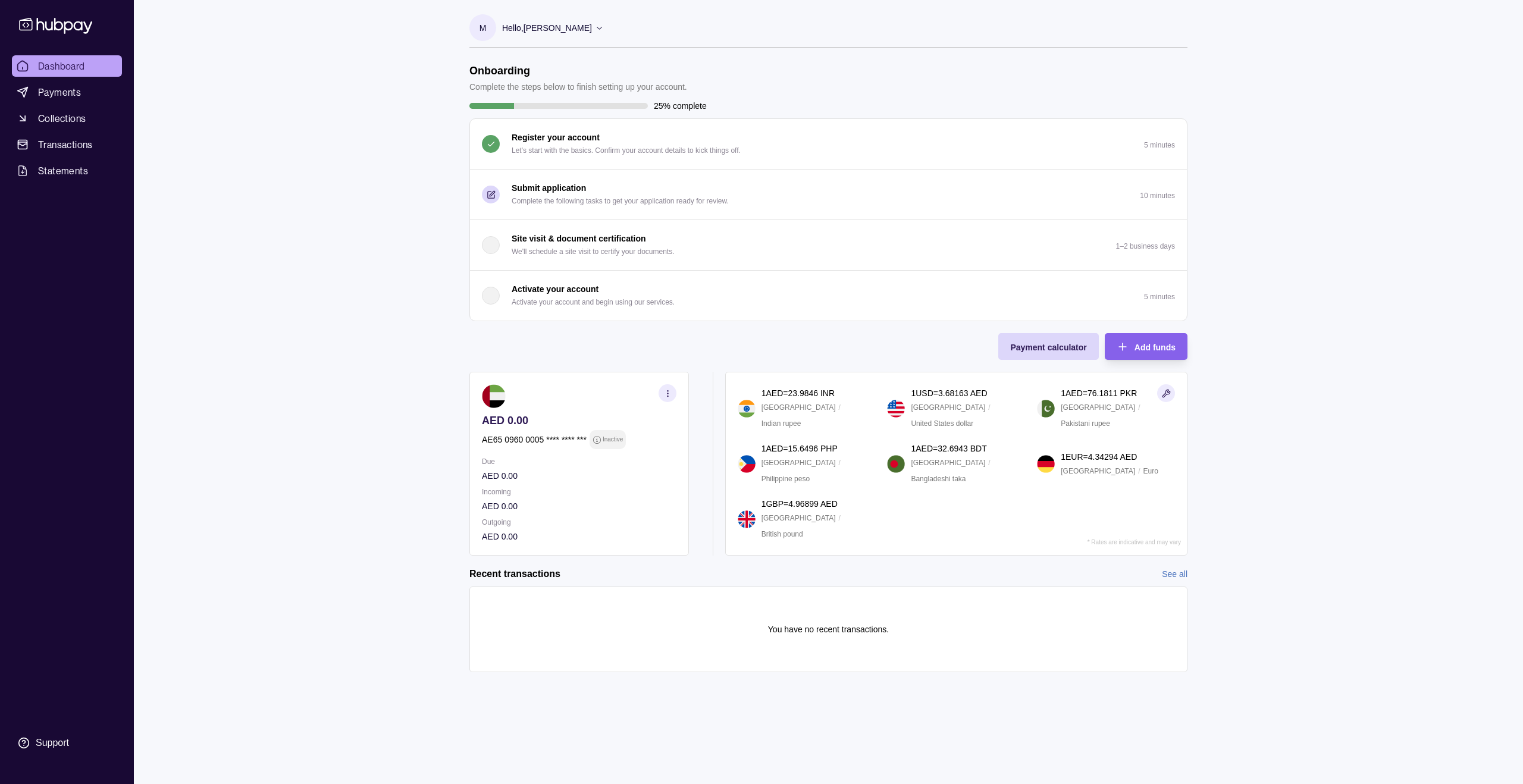
click at [542, 186] on p "Submit application" at bounding box center [548, 188] width 74 height 13
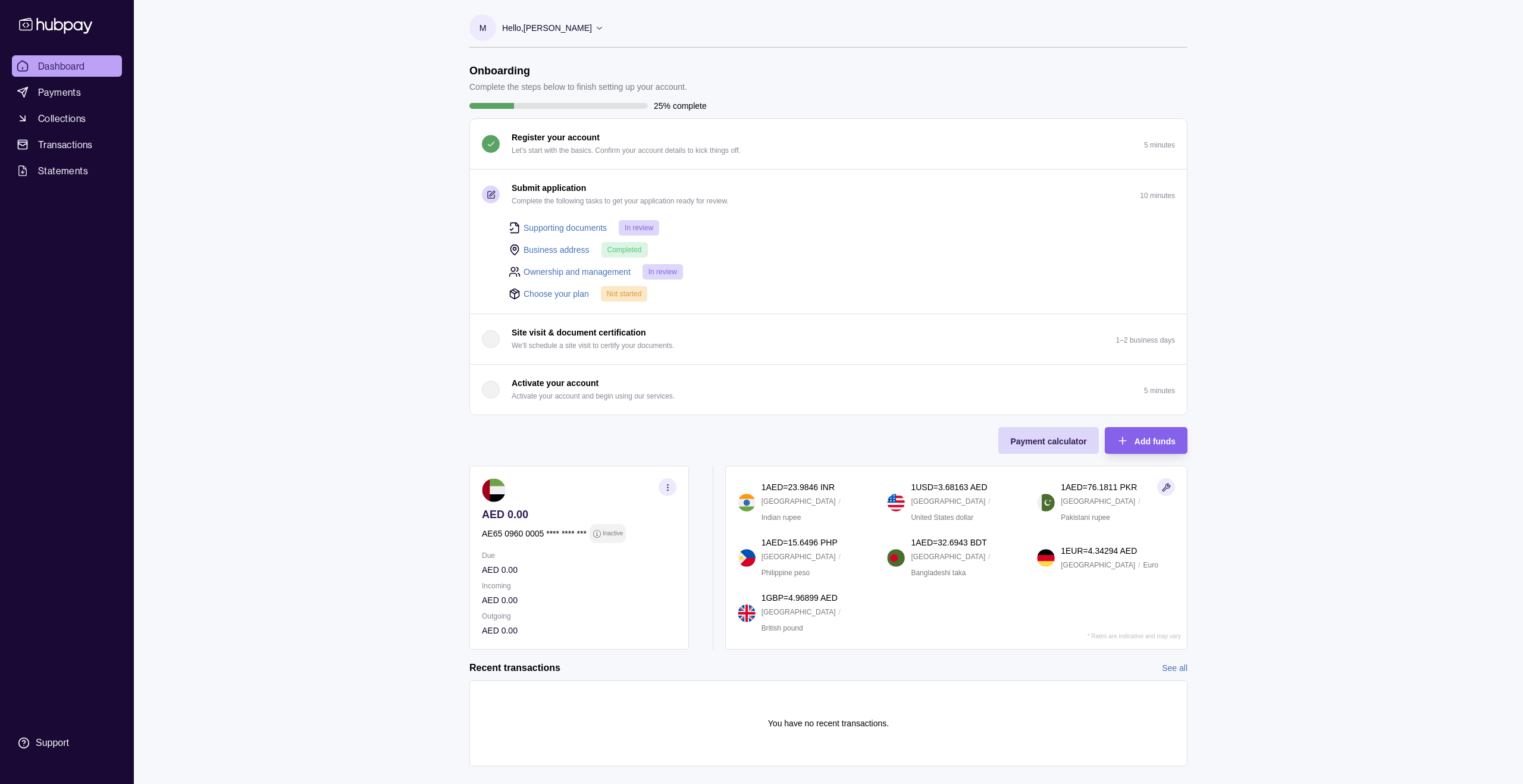
click at [563, 292] on link "Choose your plan" at bounding box center [557, 294] width 65 height 13
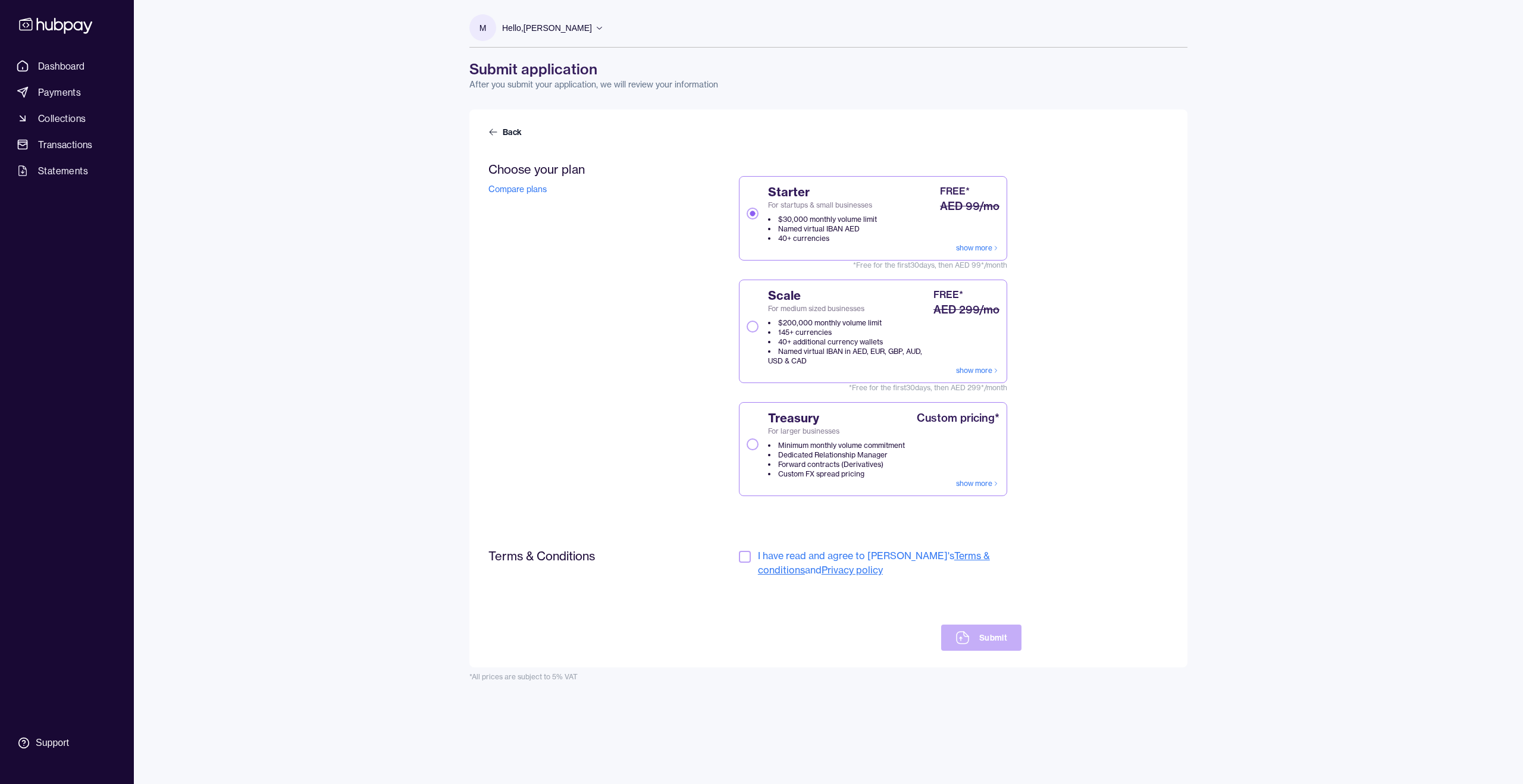
click at [965, 243] on link "show more" at bounding box center [978, 247] width 44 height 10
click at [979, 246] on link "show more" at bounding box center [978, 247] width 44 height 10
click at [752, 323] on button "Scale For medium sized businesses $200,000 monthly volume limit 145+ currencies…" at bounding box center [752, 326] width 12 height 12
click at [740, 528] on button "button" at bounding box center [744, 557] width 12 height 12
click at [485, 129] on div "Back Choose your plan Compare plans Starter For startups & small businesses $30…" at bounding box center [829, 389] width 718 height 558
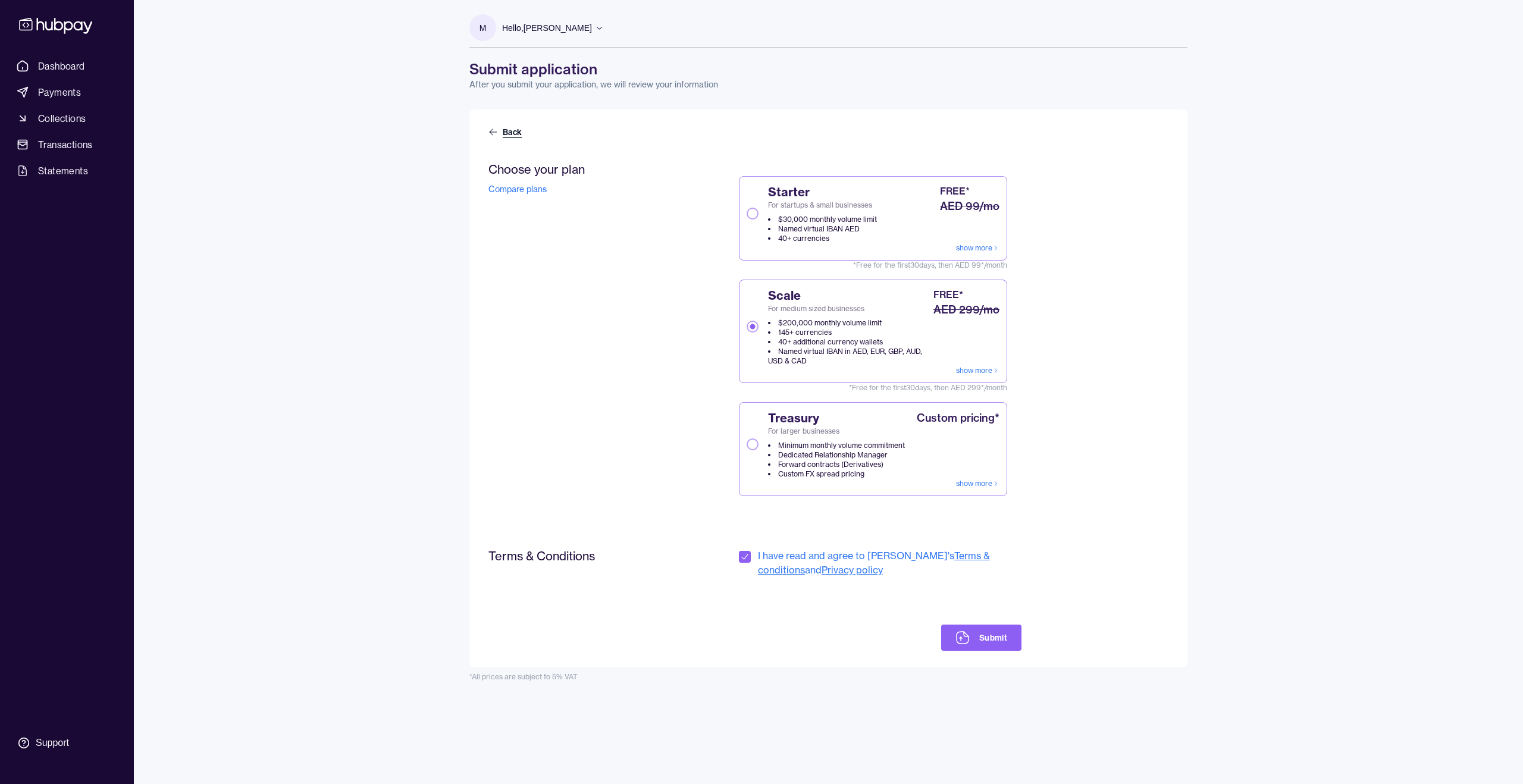
click at [510, 131] on link "Back" at bounding box center [506, 131] width 35 height 12
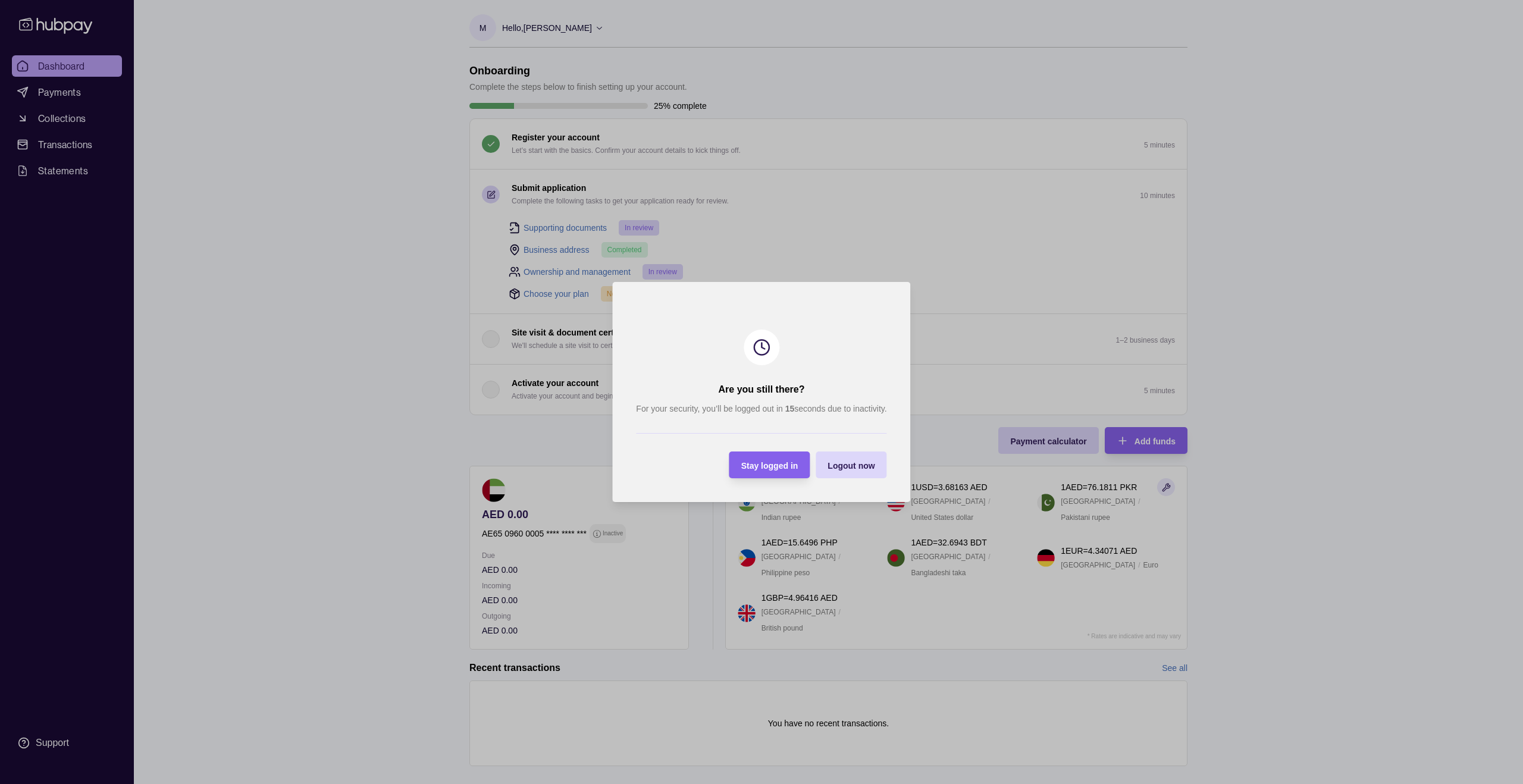
click at [766, 463] on span "Stay logged in" at bounding box center [770, 466] width 57 height 10
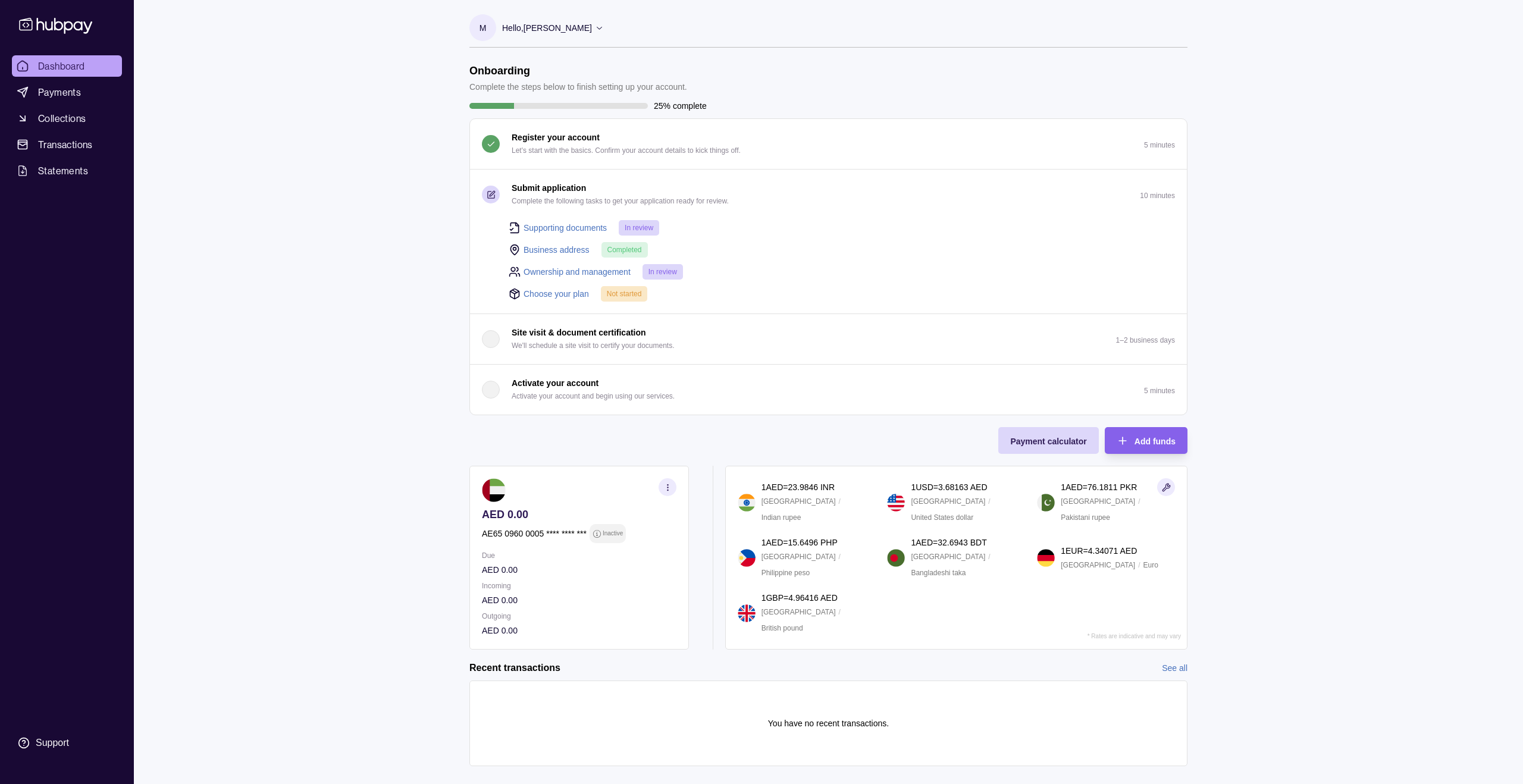
click at [539, 295] on link "Choose your plan" at bounding box center [557, 294] width 65 height 13
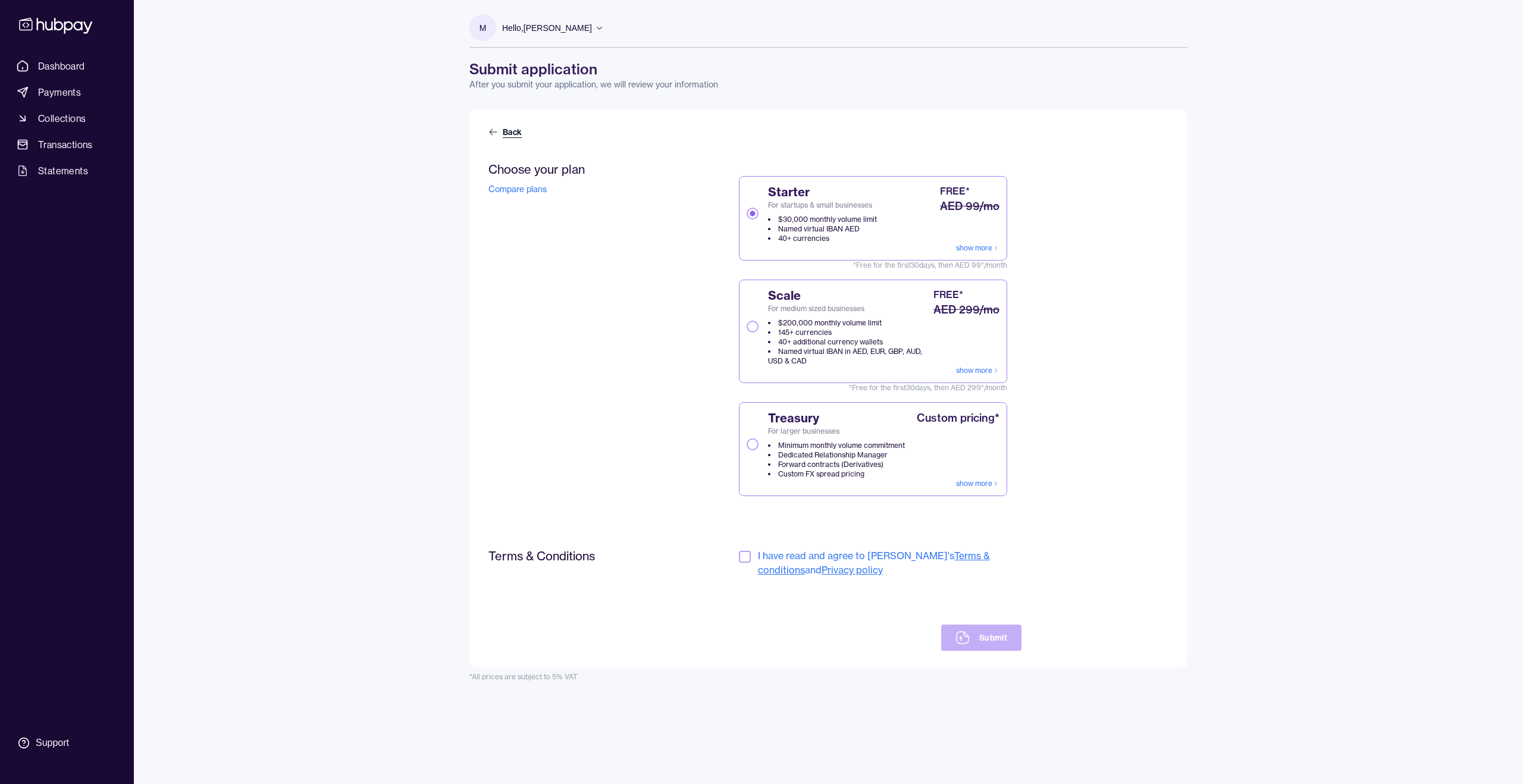
click at [509, 129] on link "Back" at bounding box center [506, 131] width 35 height 12
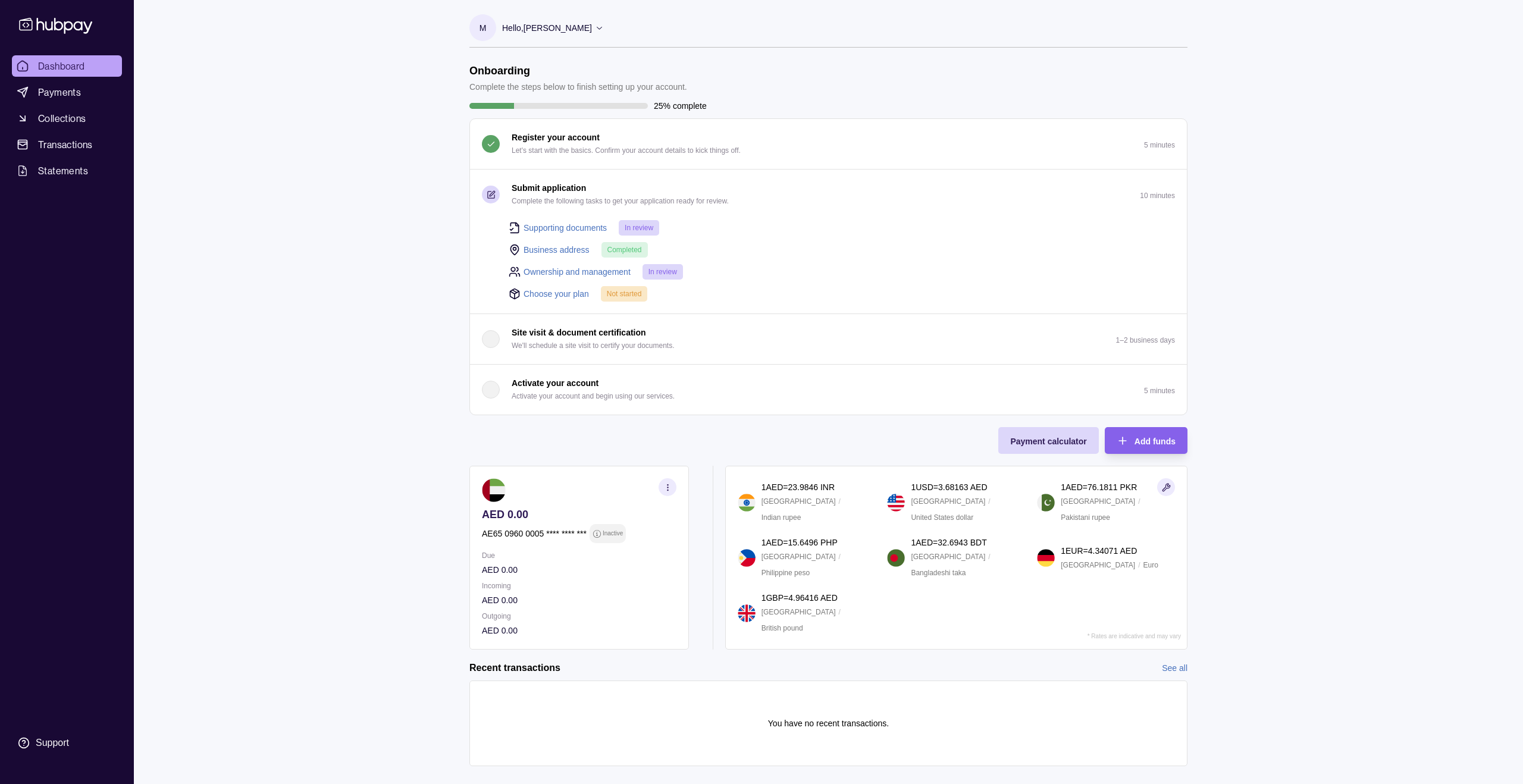
scroll to position [19, 0]
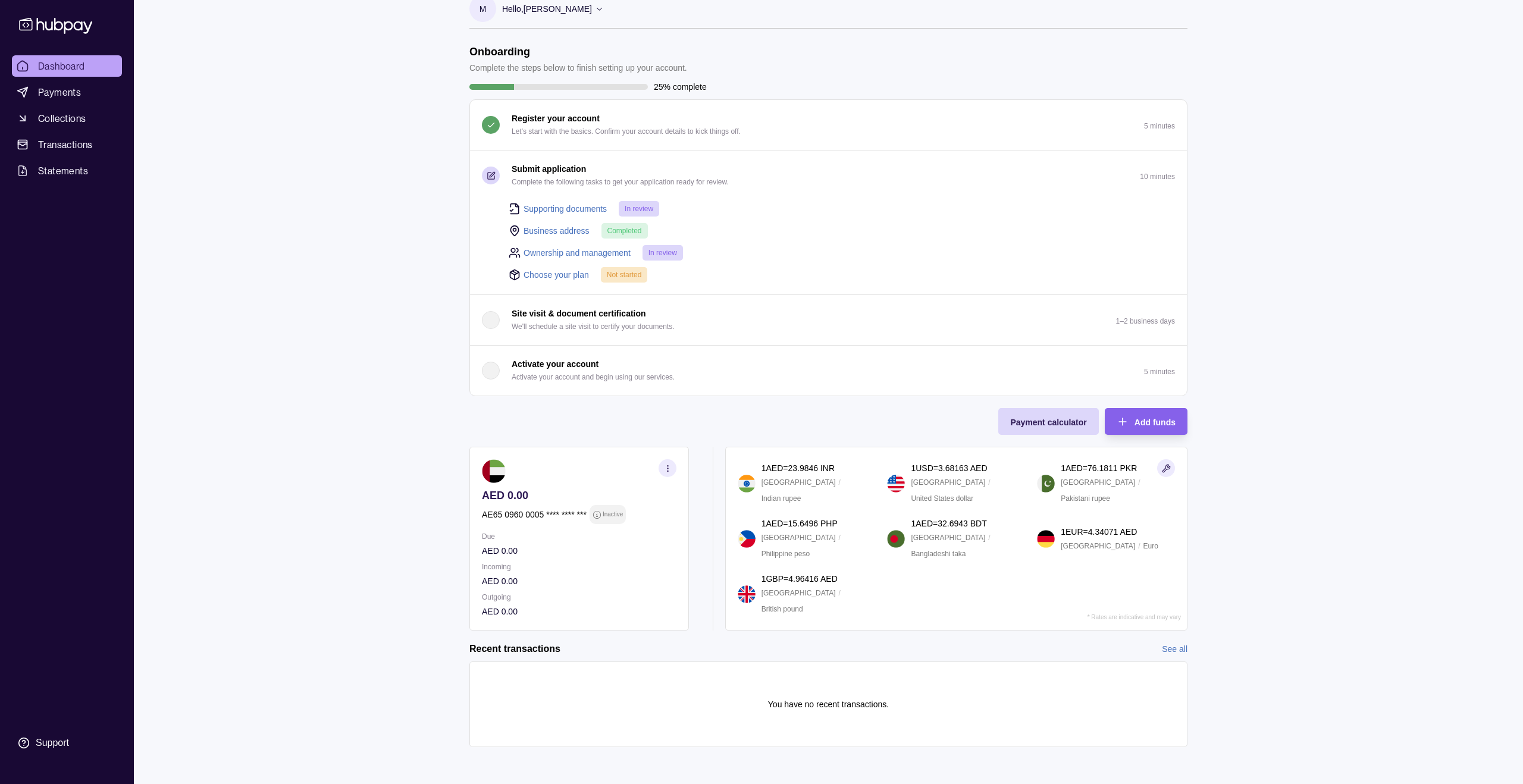
click at [569, 250] on link "Ownership and management" at bounding box center [577, 253] width 107 height 13
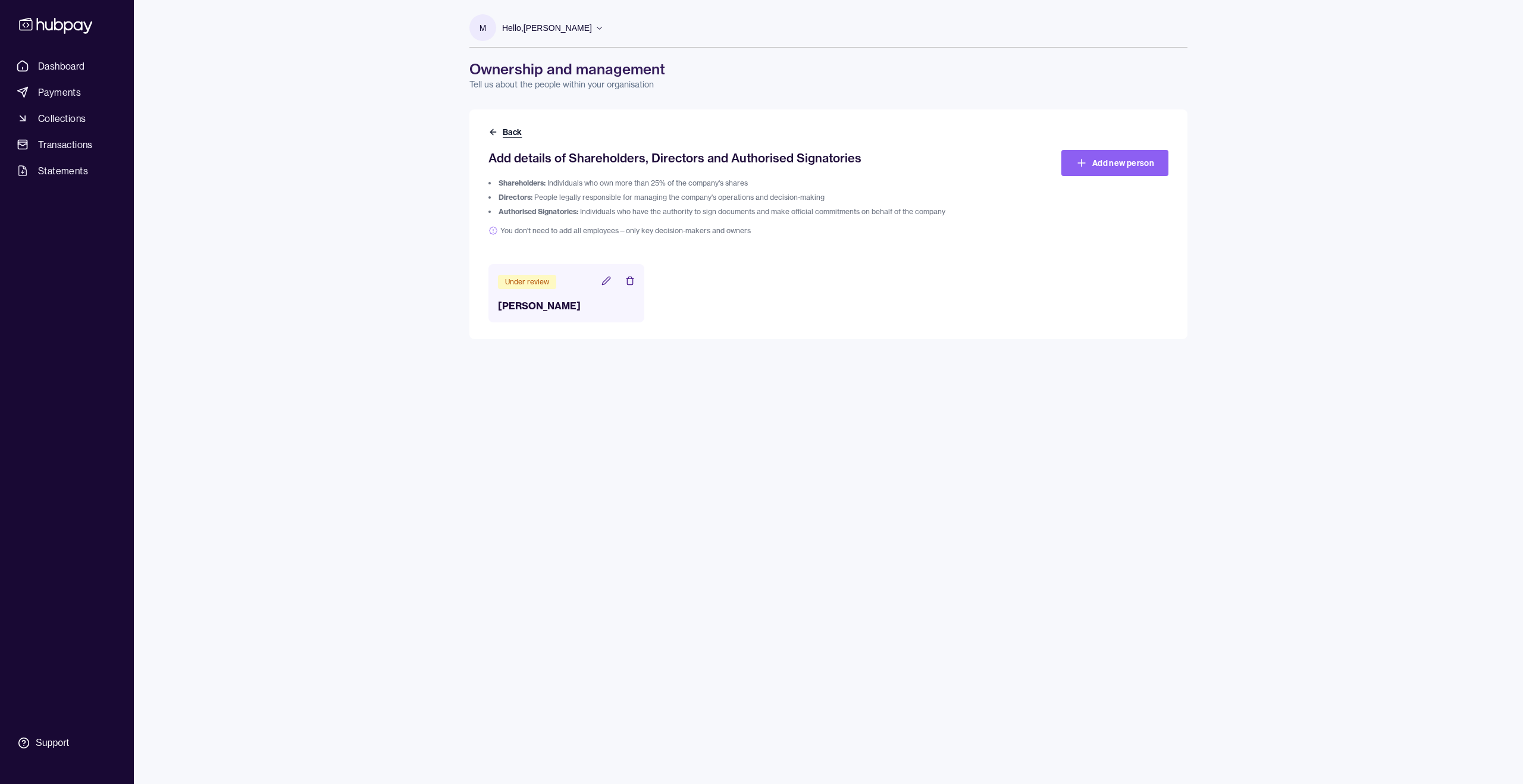
click at [500, 128] on button "Back" at bounding box center [506, 131] width 35 height 12
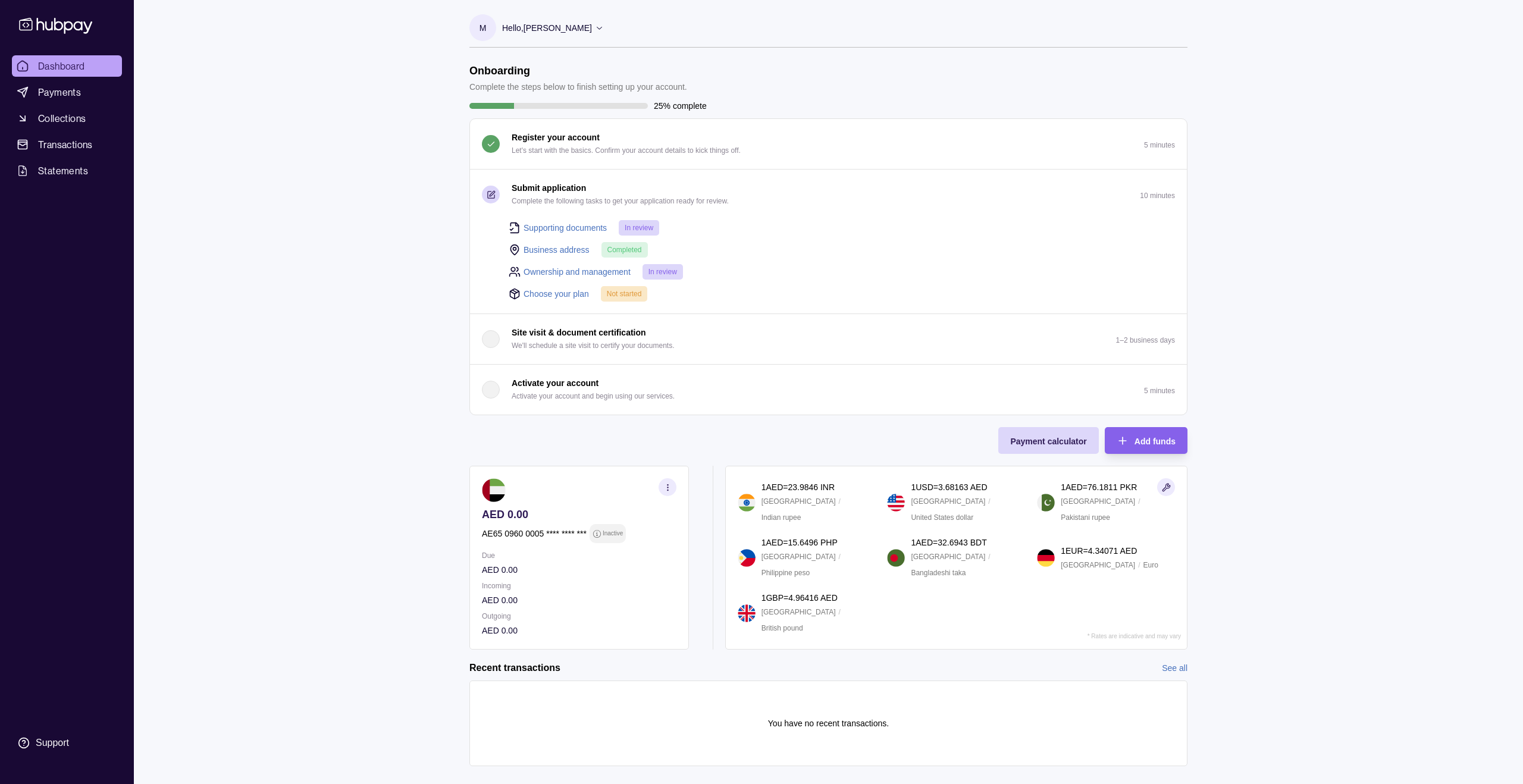
click at [568, 290] on link "Choose your plan" at bounding box center [557, 294] width 65 height 13
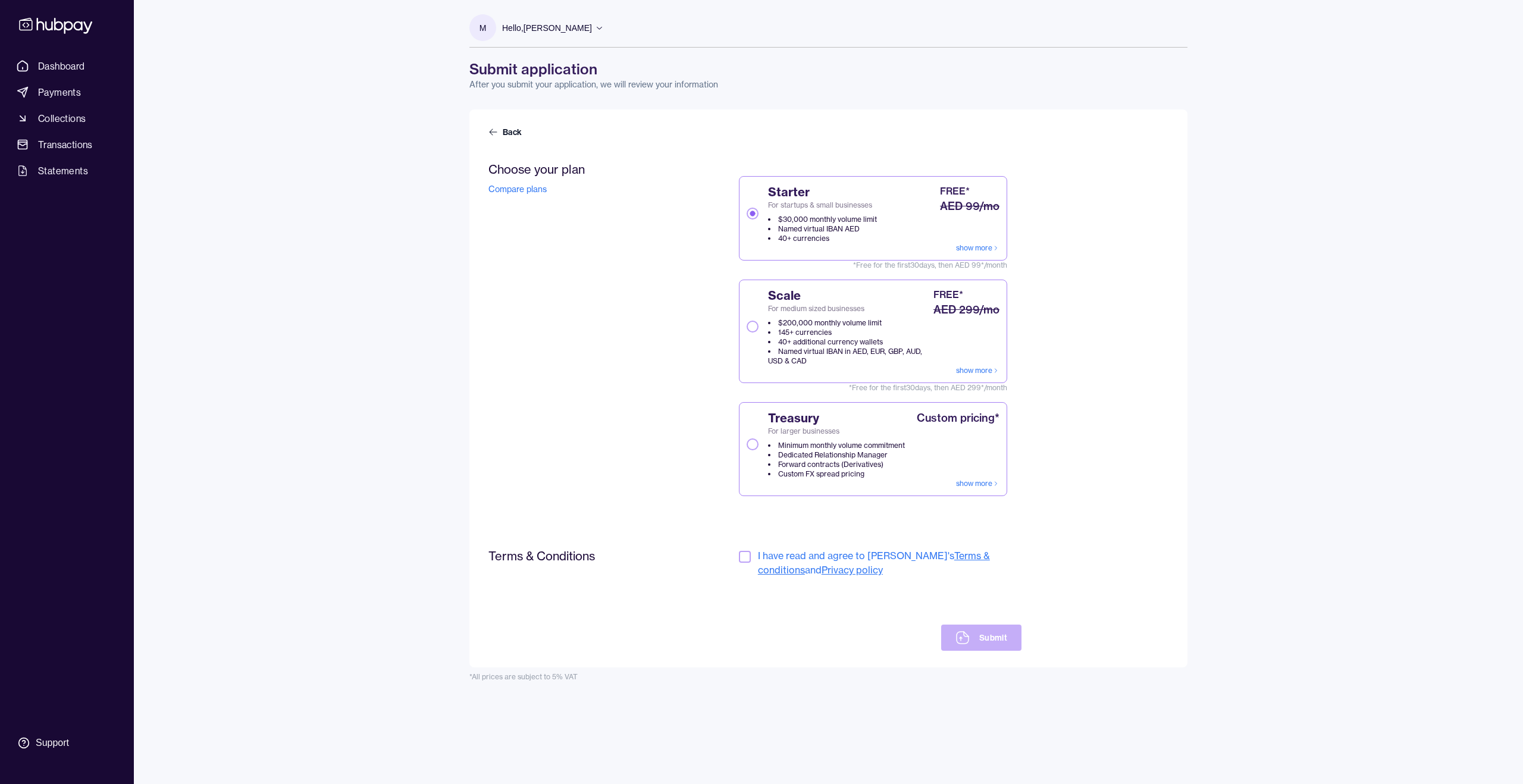
click at [760, 324] on div "Scale For medium sized businesses $200,000 monthly volume limit 145+ currencies…" at bounding box center [839, 326] width 184 height 79
click at [759, 324] on button "Scale For medium sized businesses $200,000 monthly volume limit 145+ currencies…" at bounding box center [752, 326] width 12 height 12
click at [742, 553] on button "button" at bounding box center [744, 557] width 12 height 12
click at [1007, 637] on button "Submit" at bounding box center [981, 637] width 81 height 26
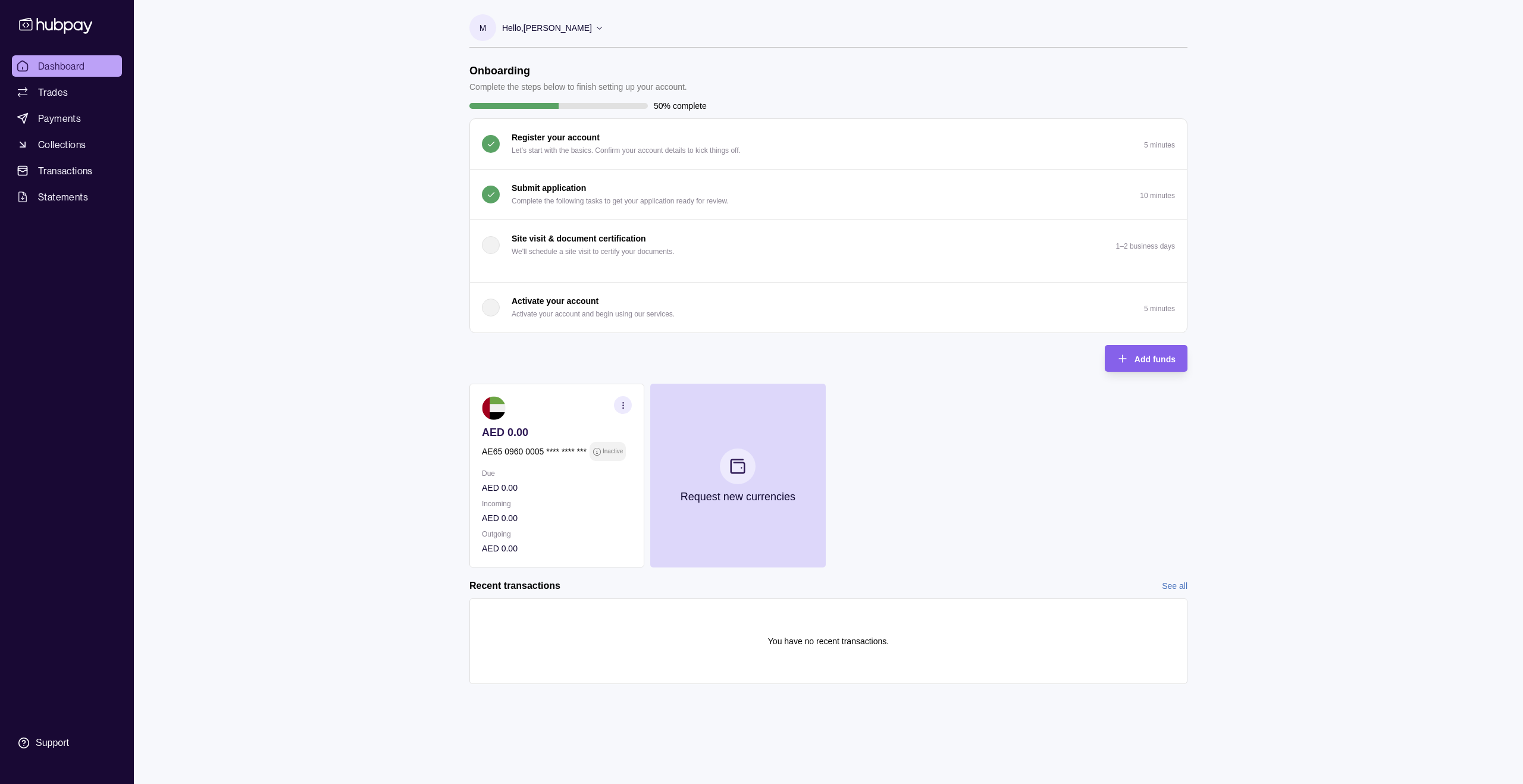
click at [922, 304] on button "Activate your account Activate your account and begin using our services. 5 min…" at bounding box center [829, 307] width 717 height 50
